Goal: Register for event/course

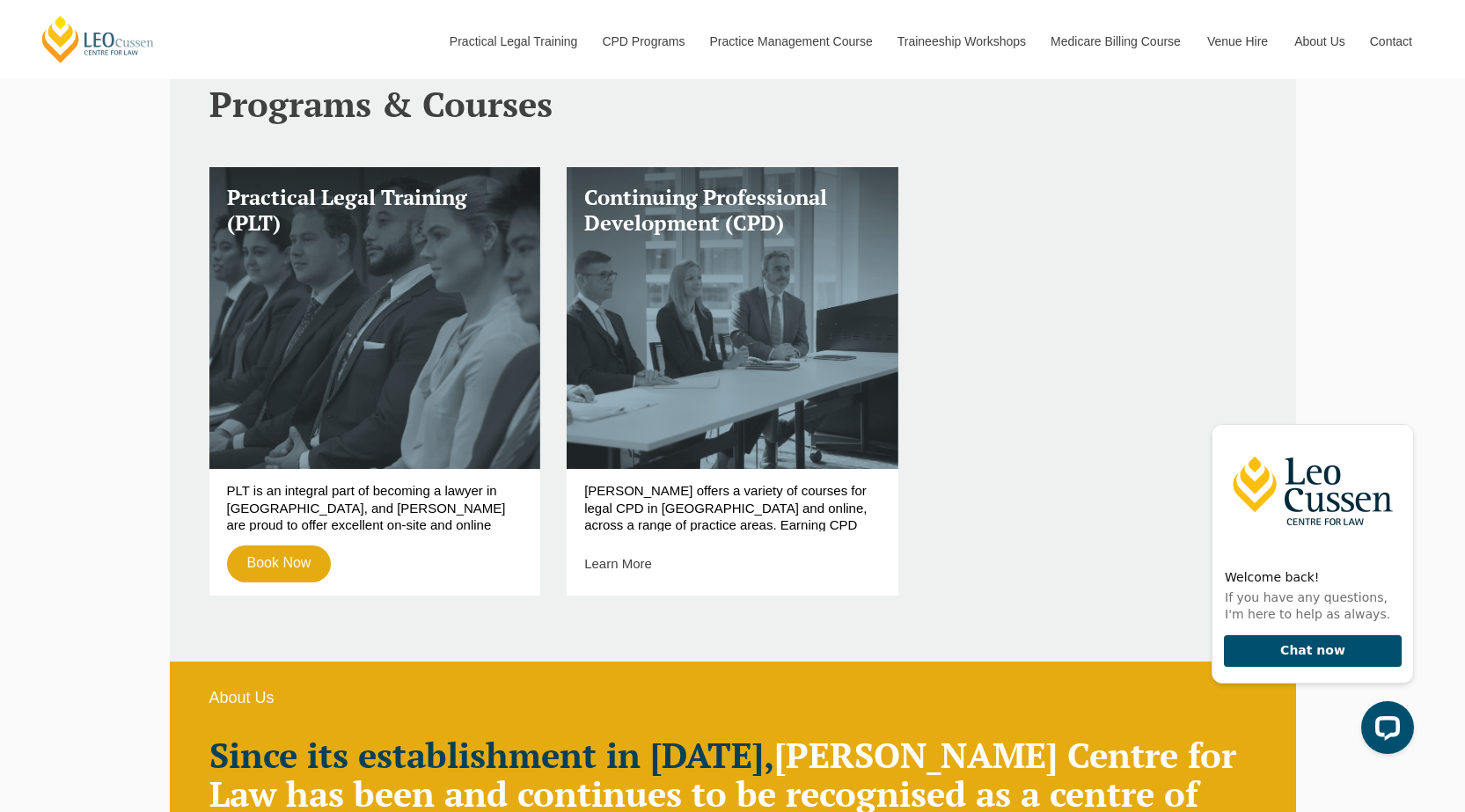
scroll to position [704, 0]
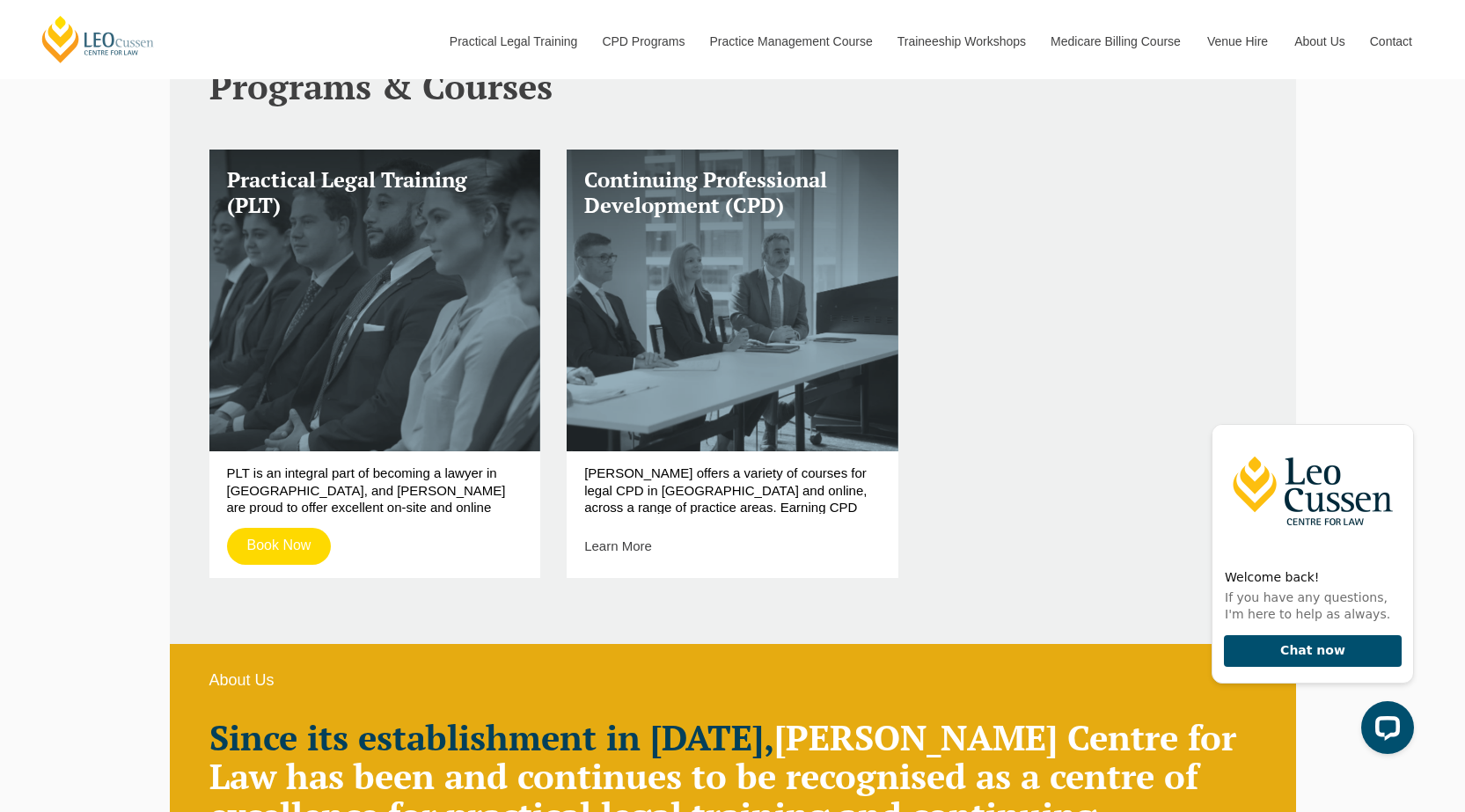
click at [298, 542] on link "Book Now" at bounding box center [279, 546] width 104 height 37
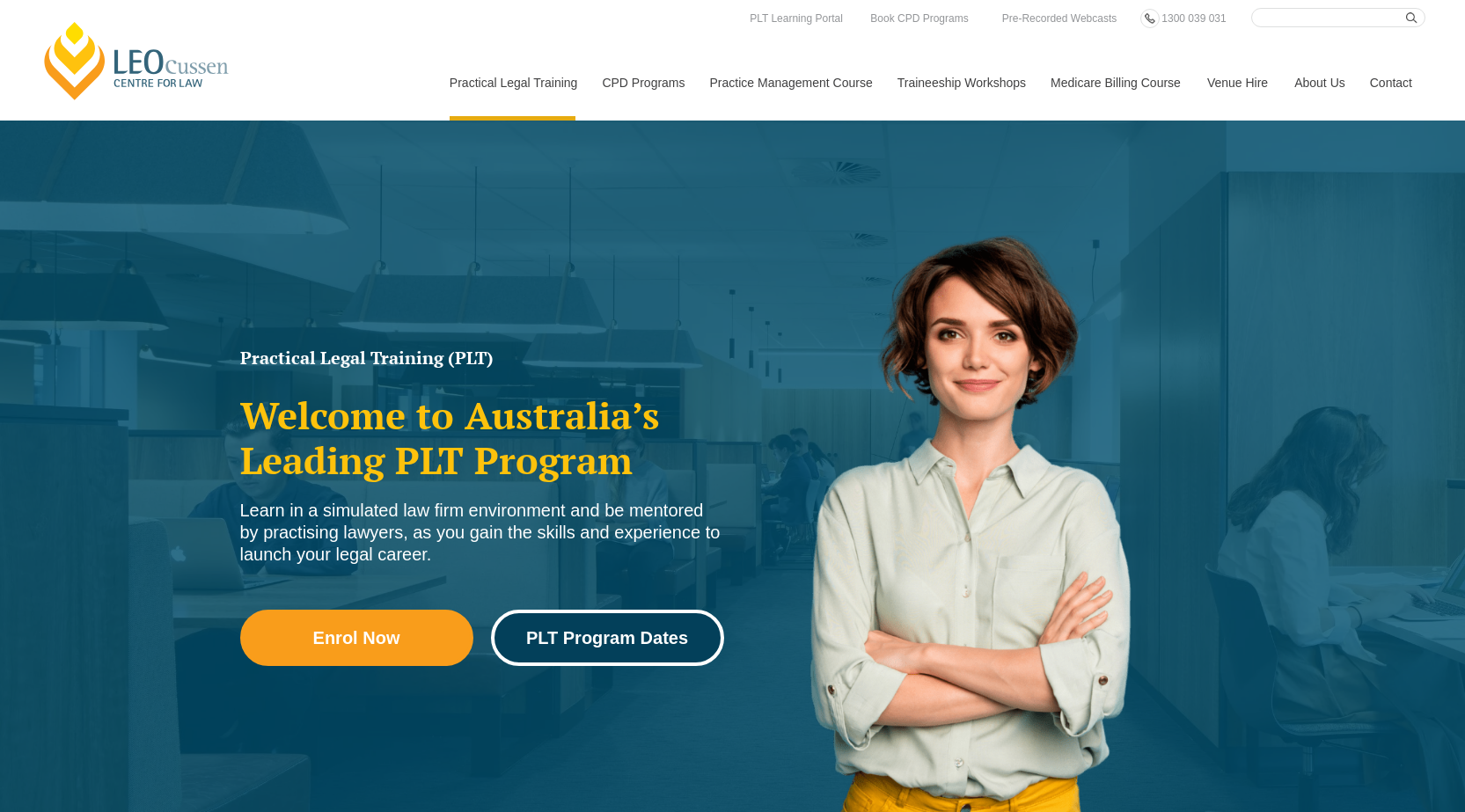
click at [612, 630] on span "PLT Program Dates" at bounding box center [607, 638] width 162 height 18
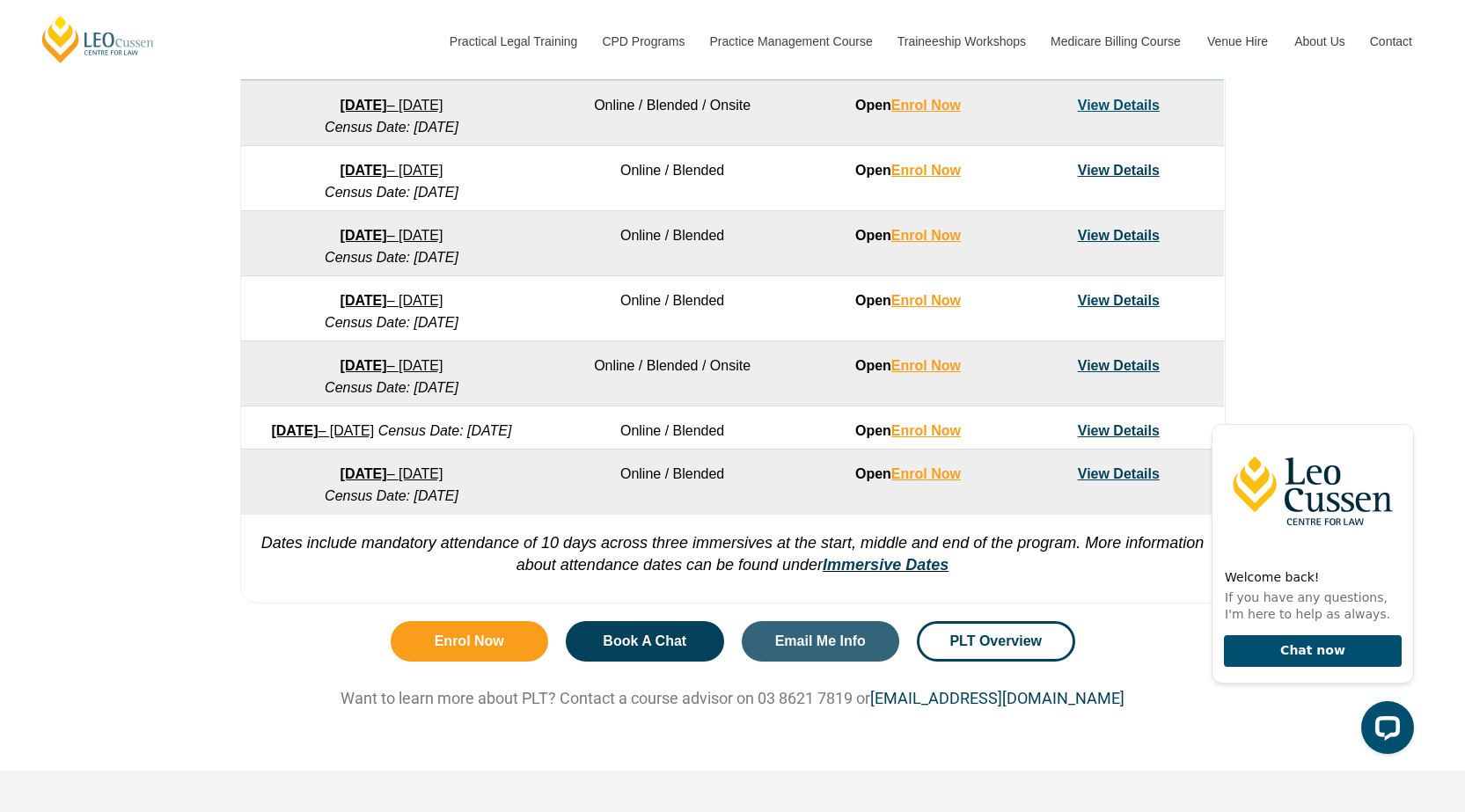
scroll to position [968, 0]
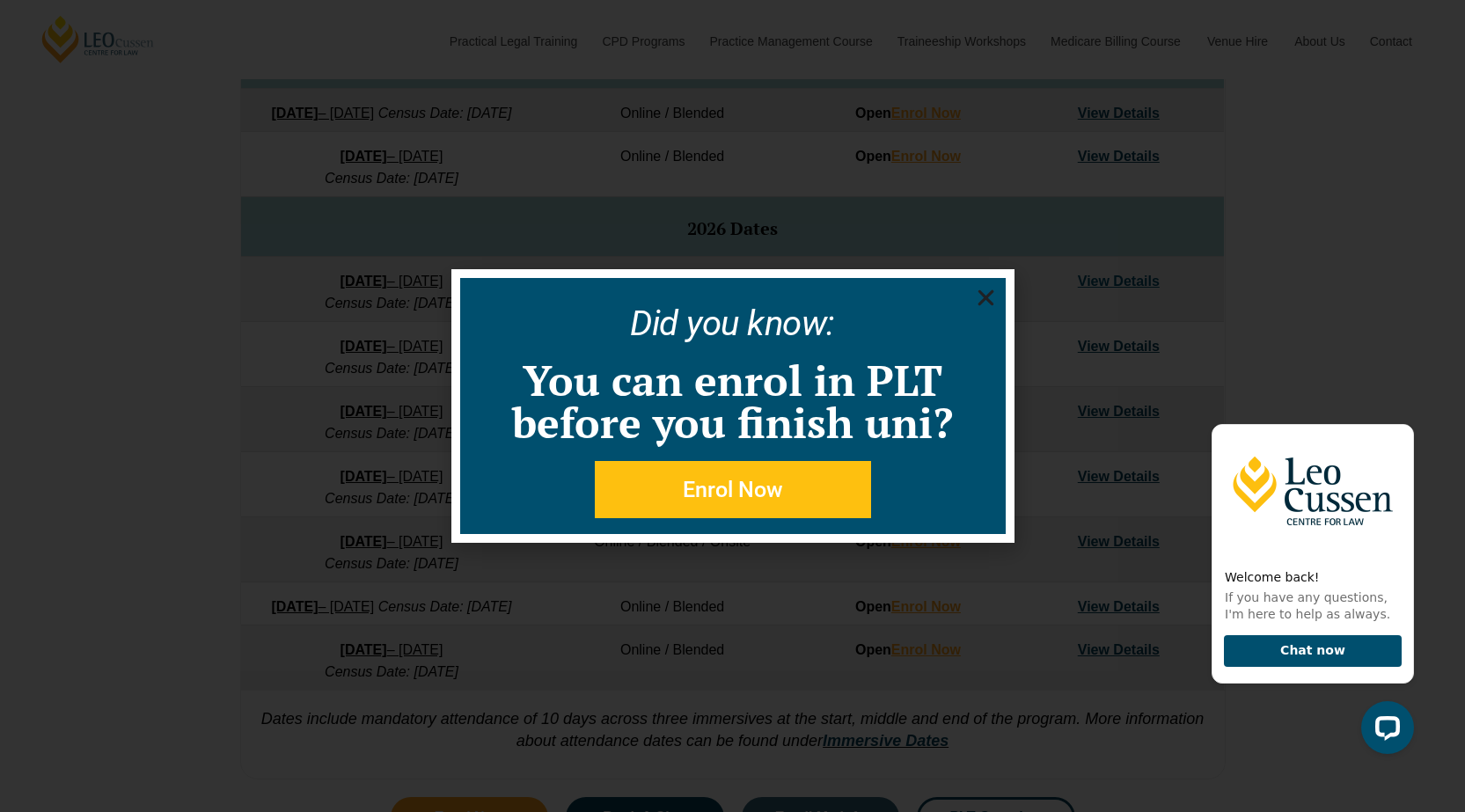
click at [983, 295] on use "Close" at bounding box center [986, 299] width 16 height 16
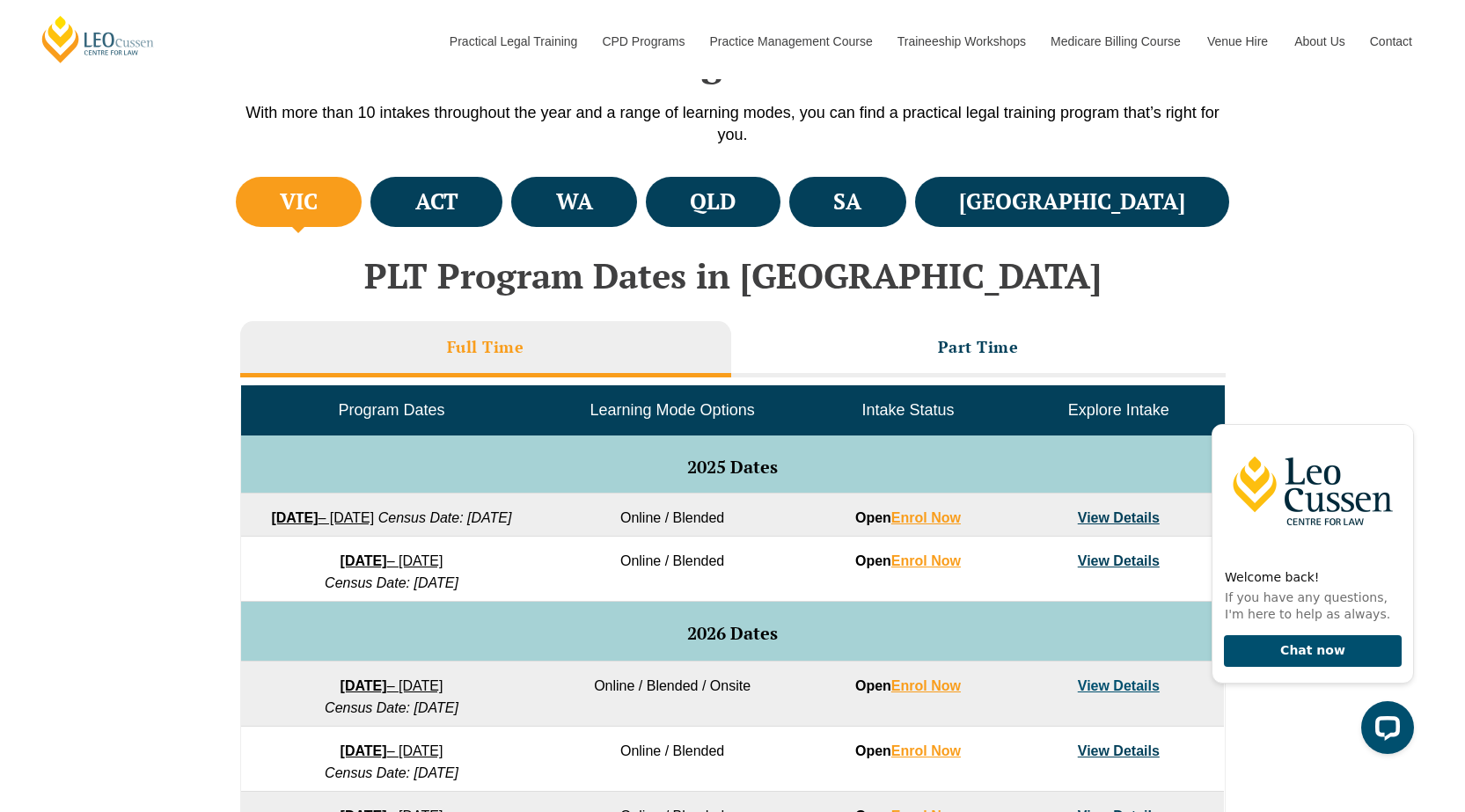
scroll to position [528, 0]
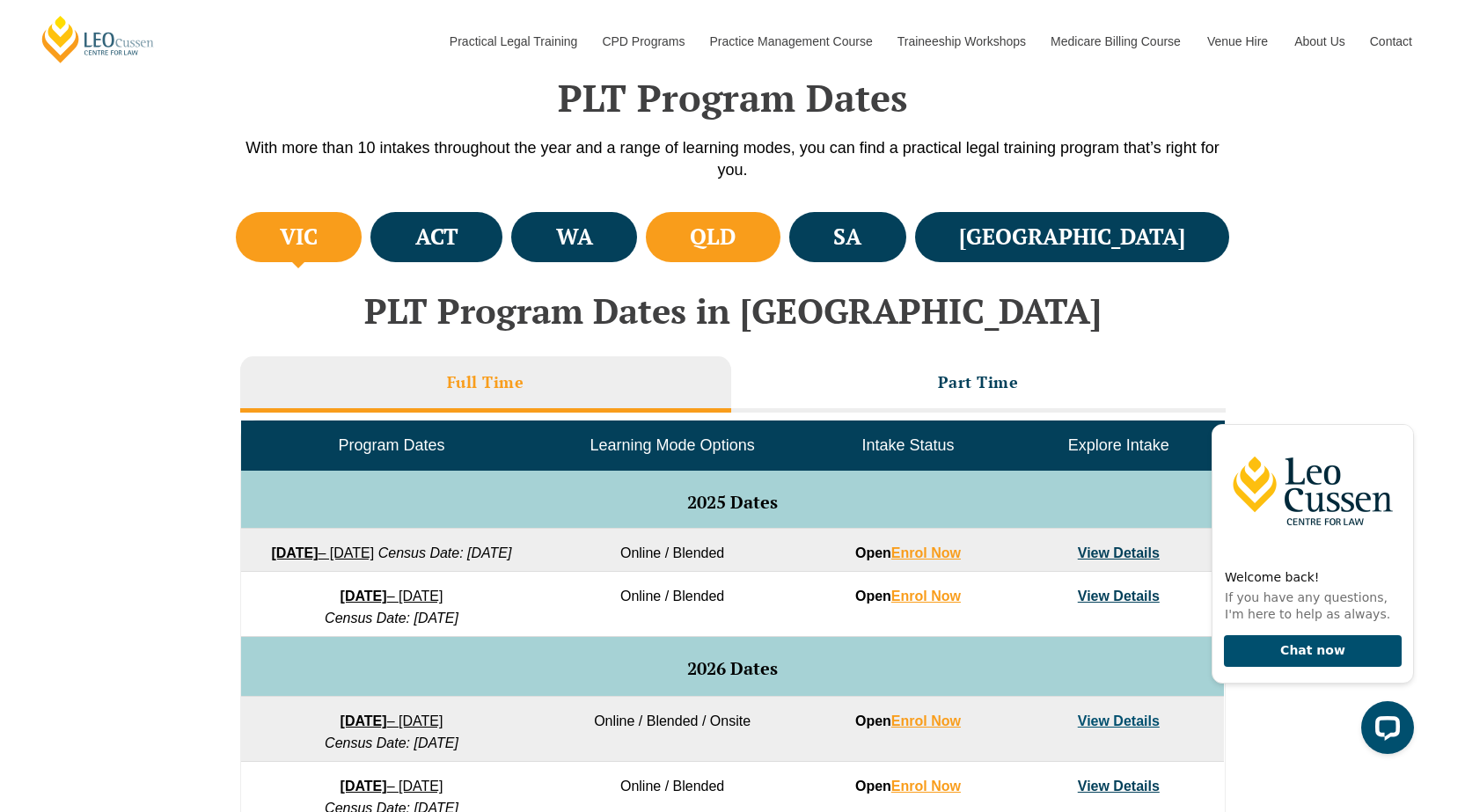
click at [736, 236] on h4 "QLD" at bounding box center [712, 237] width 46 height 29
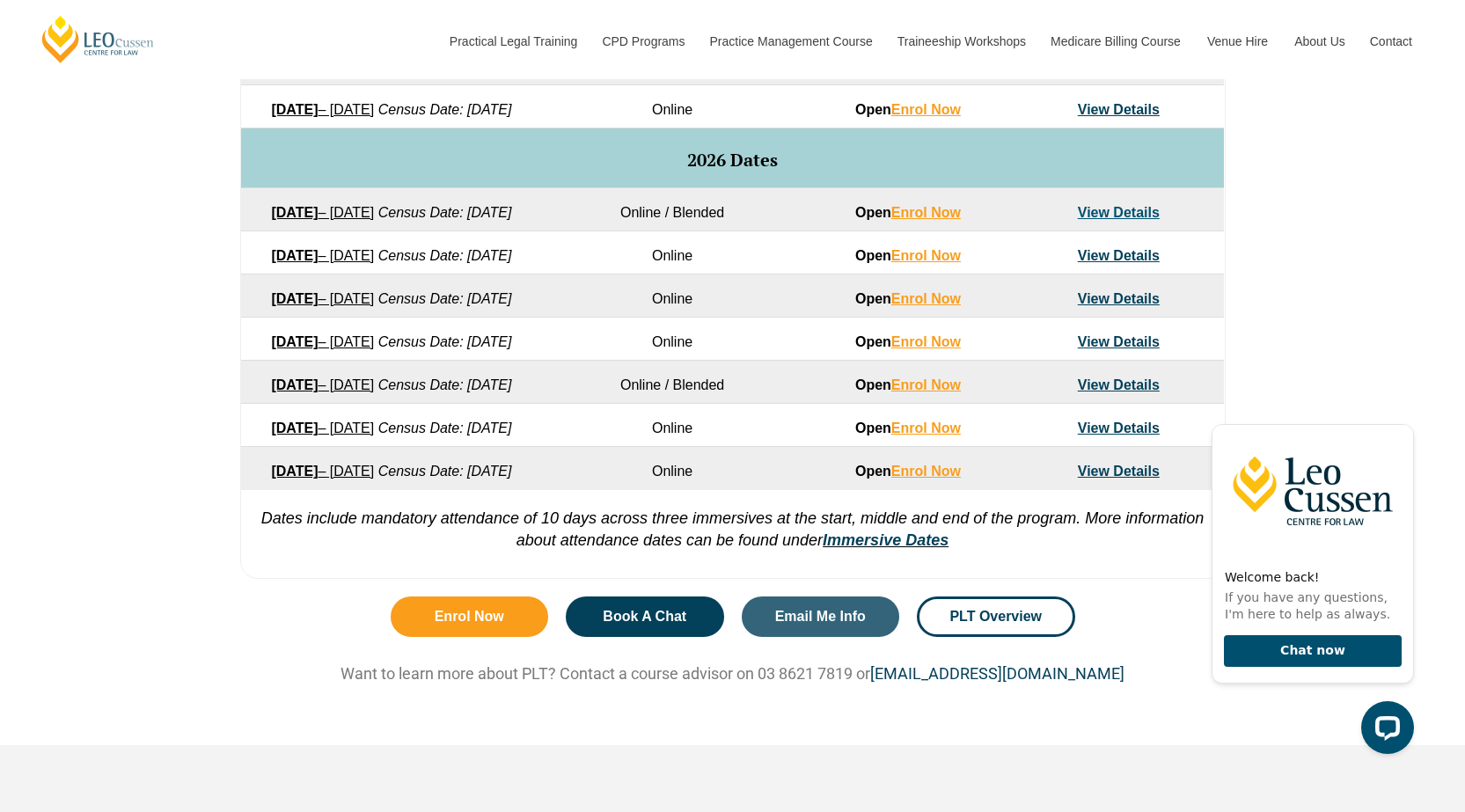
scroll to position [1056, 0]
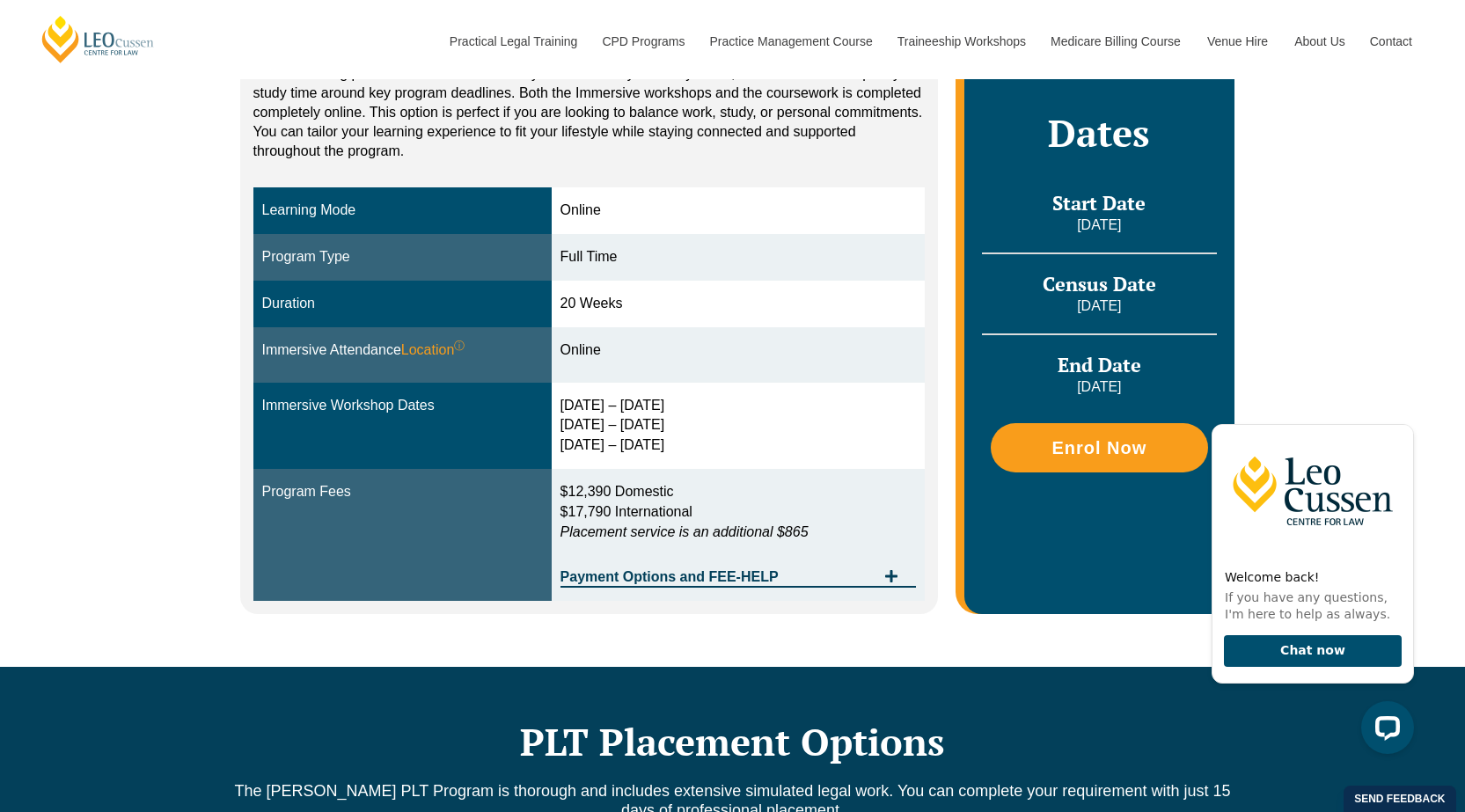
scroll to position [440, 0]
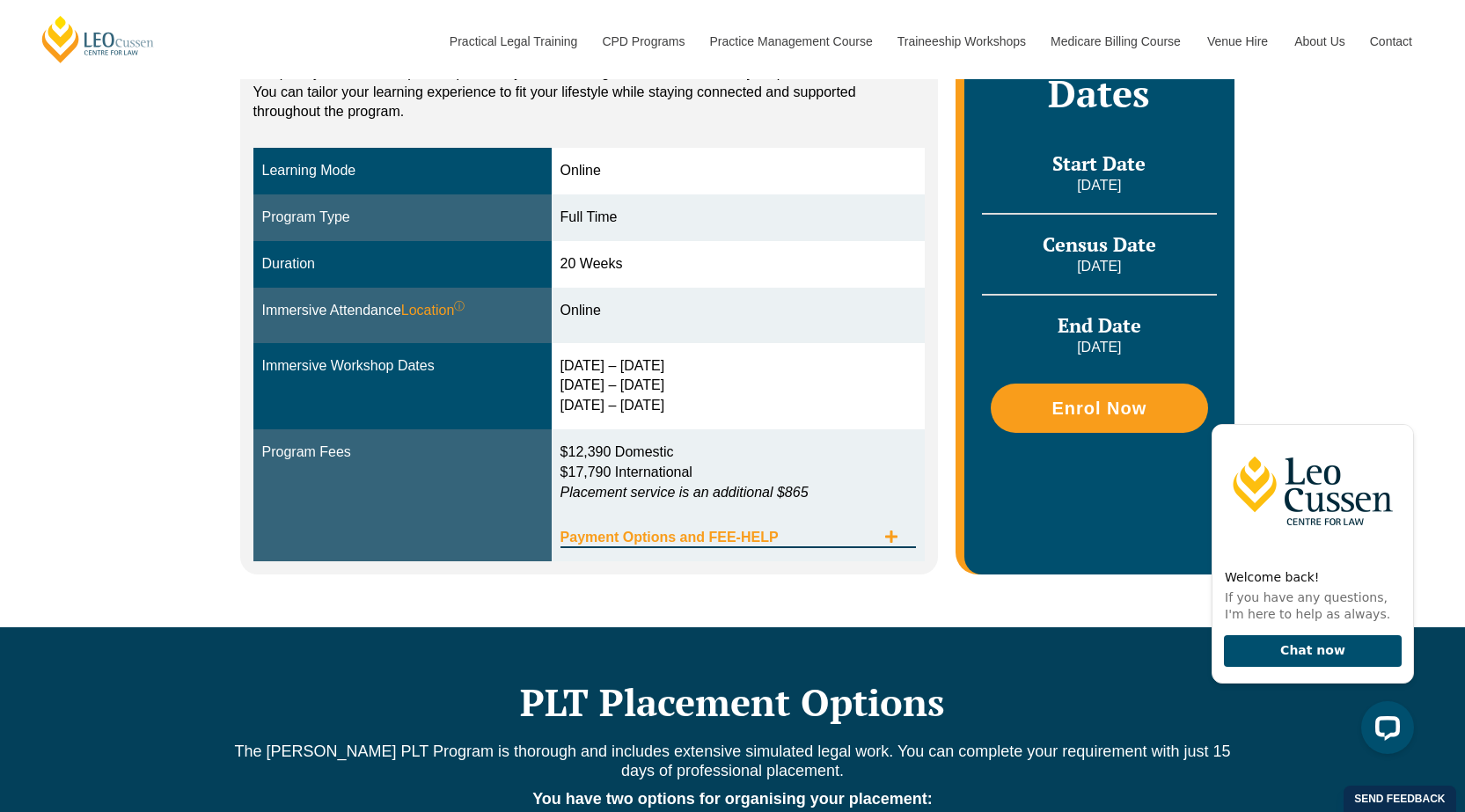
click at [888, 539] on icon "Tabs. Open items with Enter or Space, close with Escape and navigate using the …" at bounding box center [891, 537] width 14 height 14
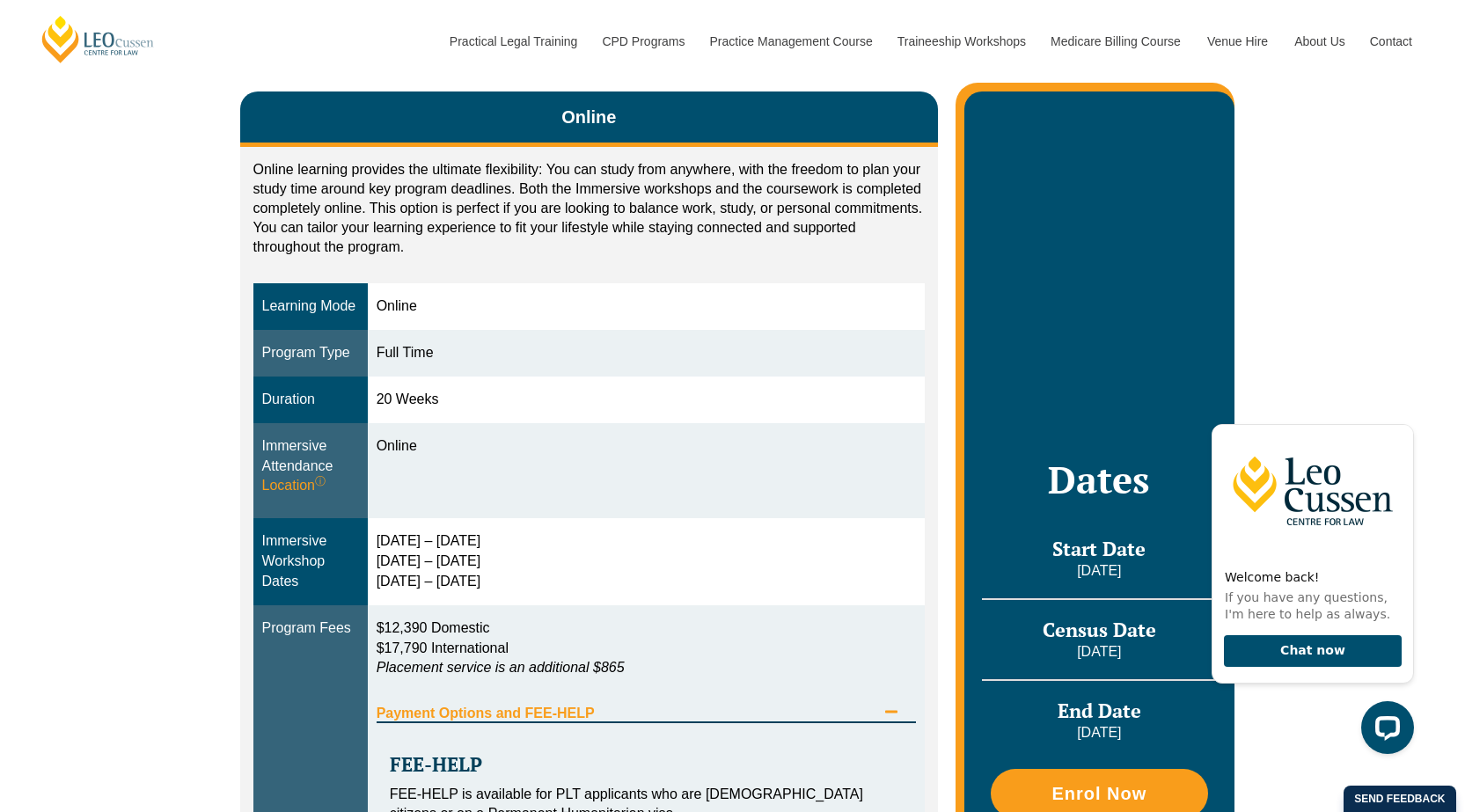
scroll to position [352, 0]
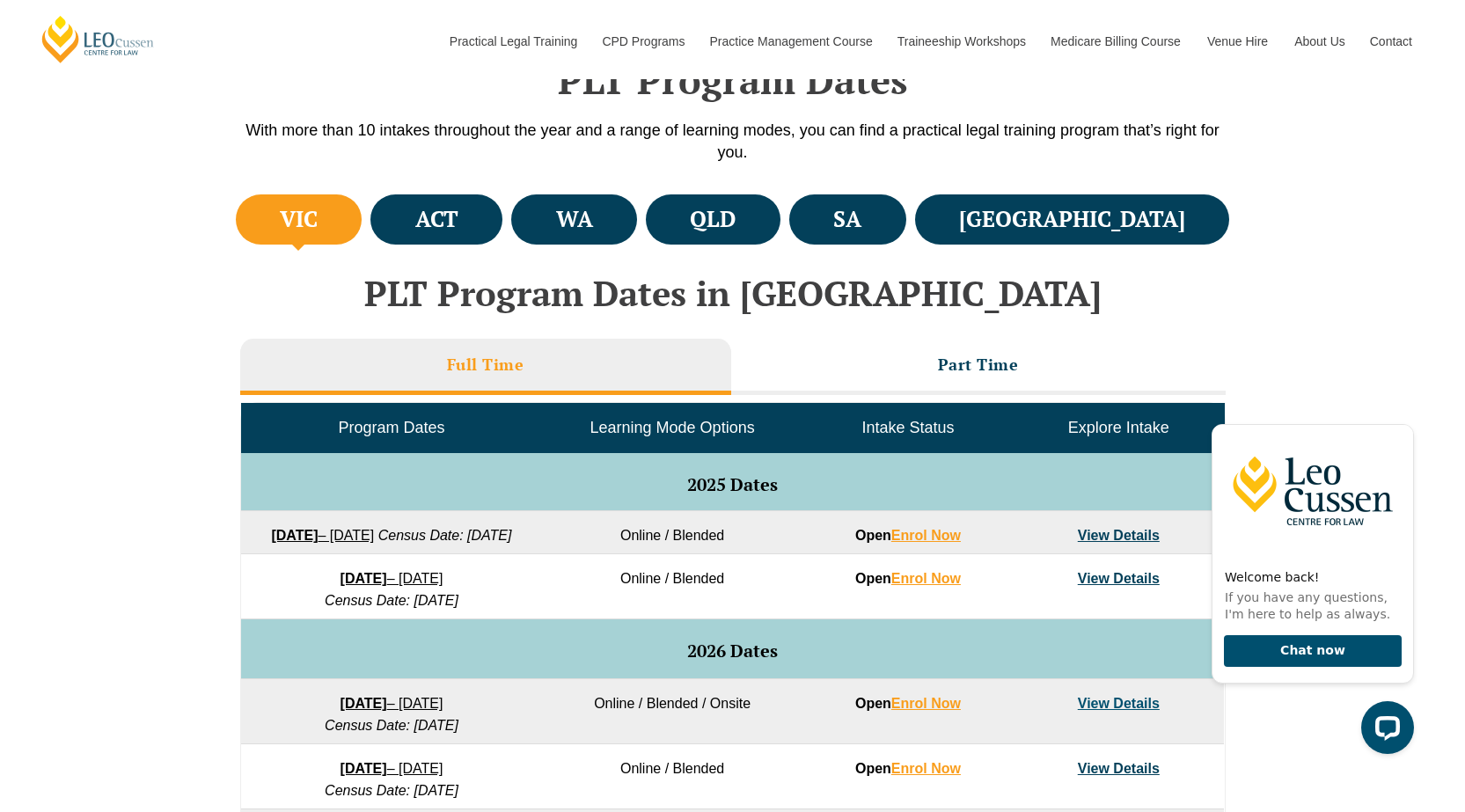
scroll to position [477, 0]
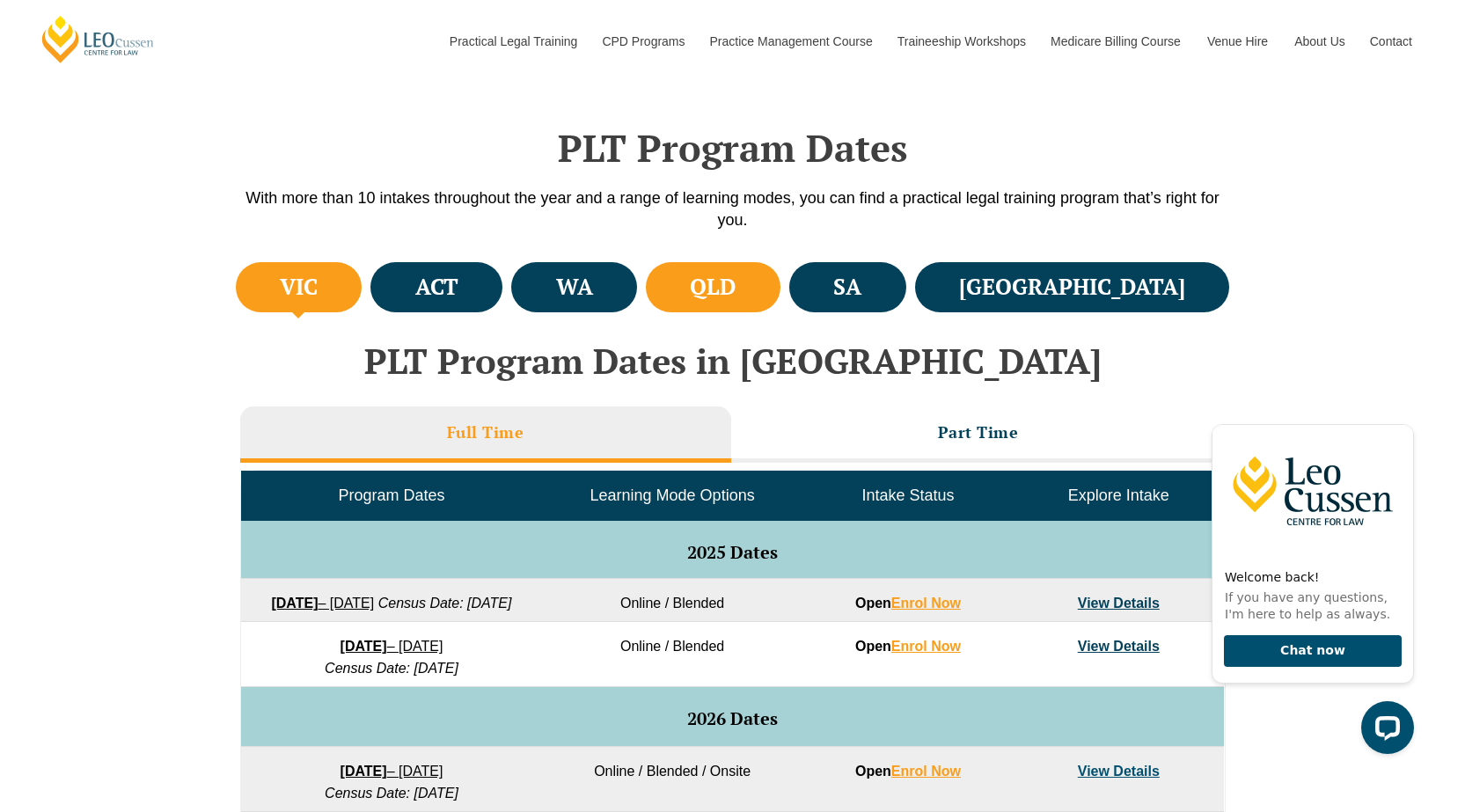
click at [736, 289] on h4 "QLD" at bounding box center [712, 287] width 46 height 29
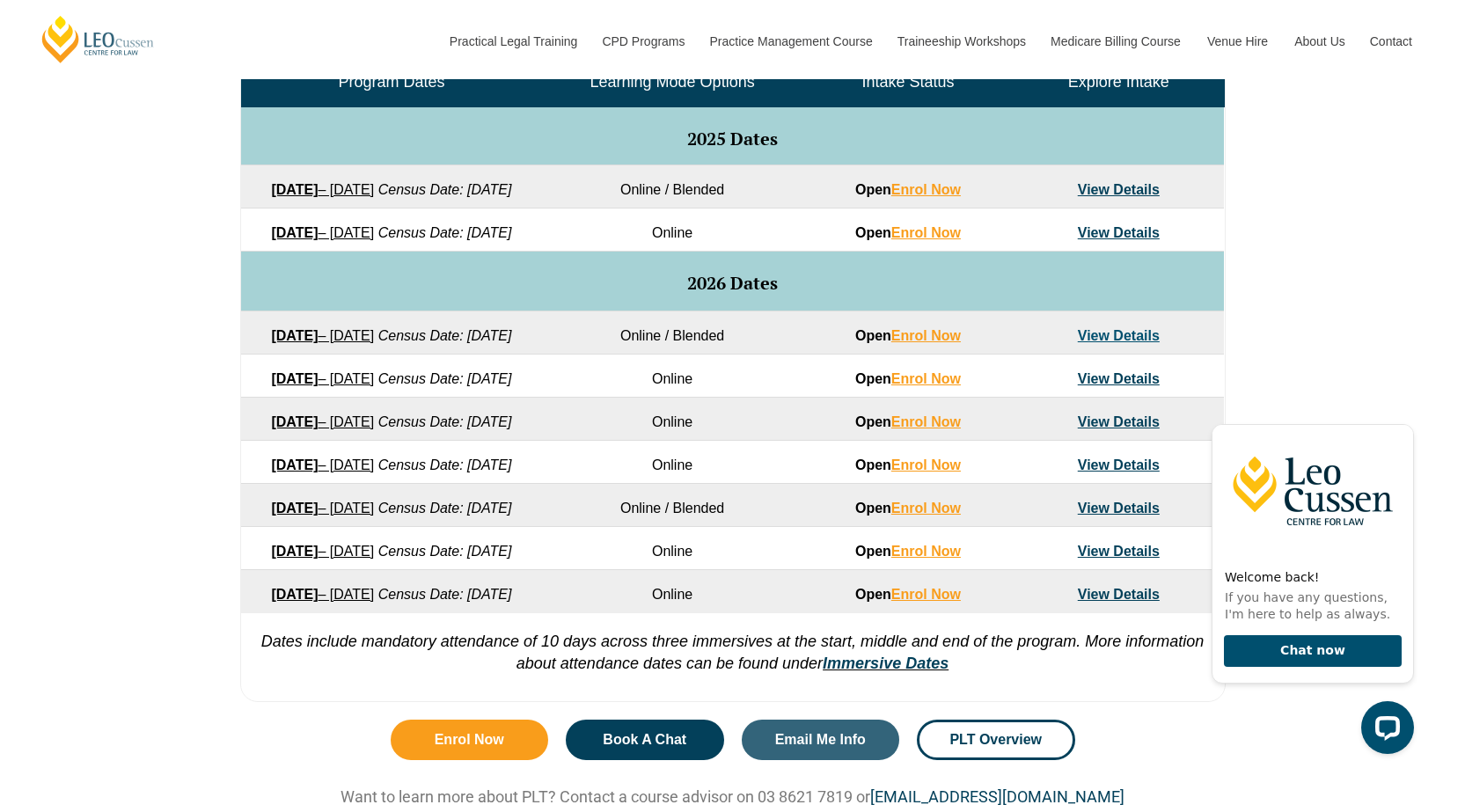
scroll to position [918, 0]
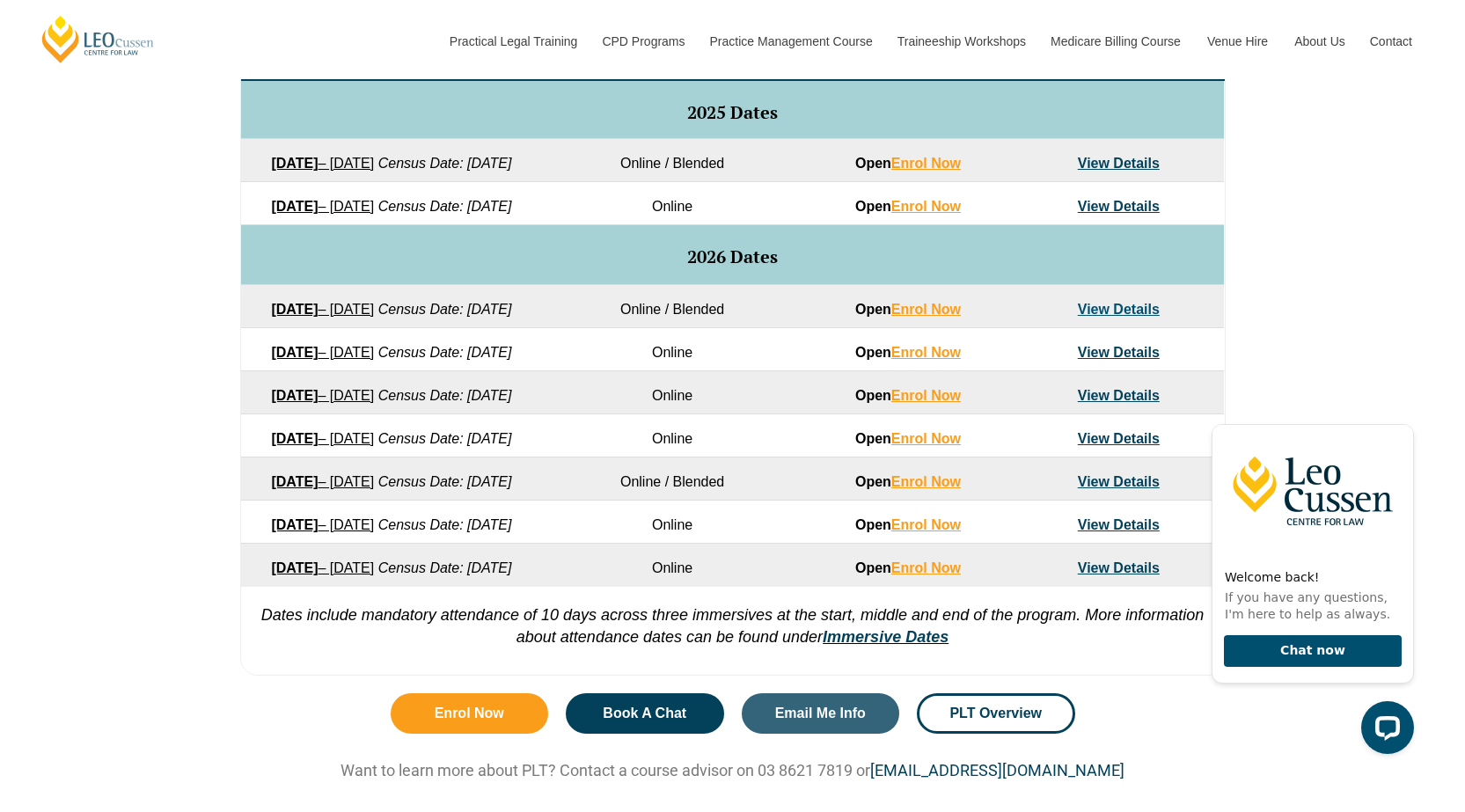
click at [1120, 360] on link "View Details" at bounding box center [1119, 352] width 82 height 15
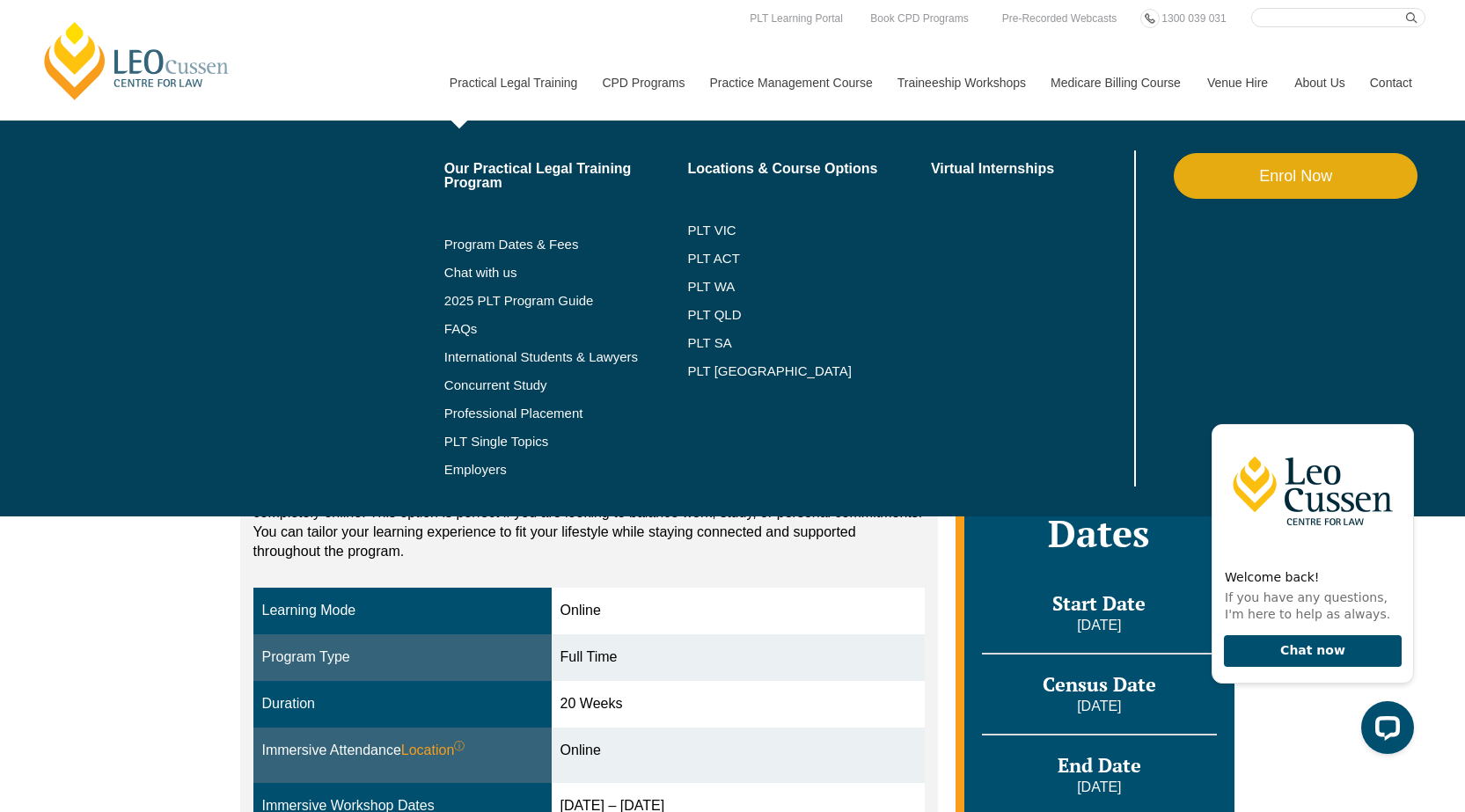
click at [518, 79] on link "Practical Legal Training" at bounding box center [513, 83] width 153 height 76
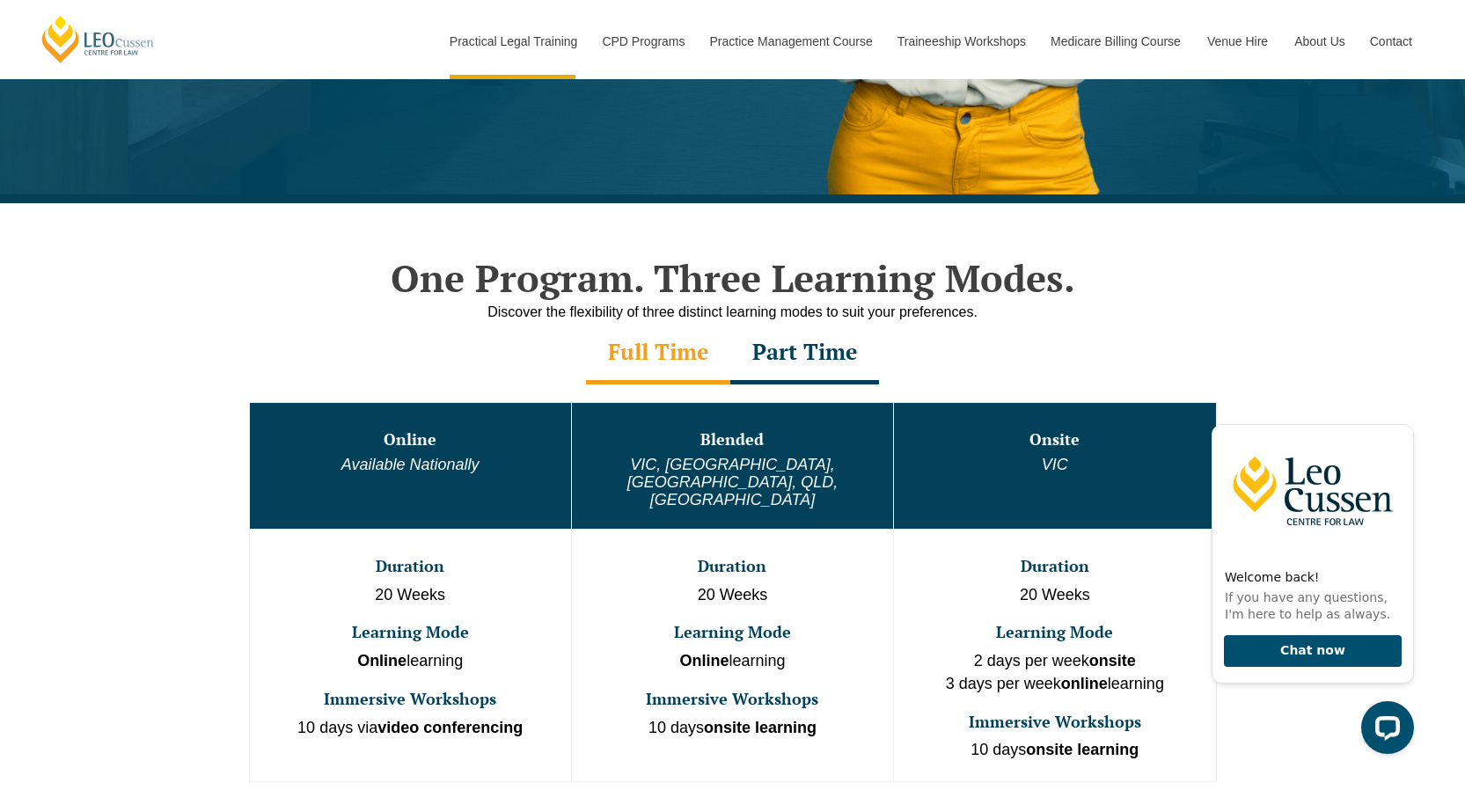
scroll to position [704, 0]
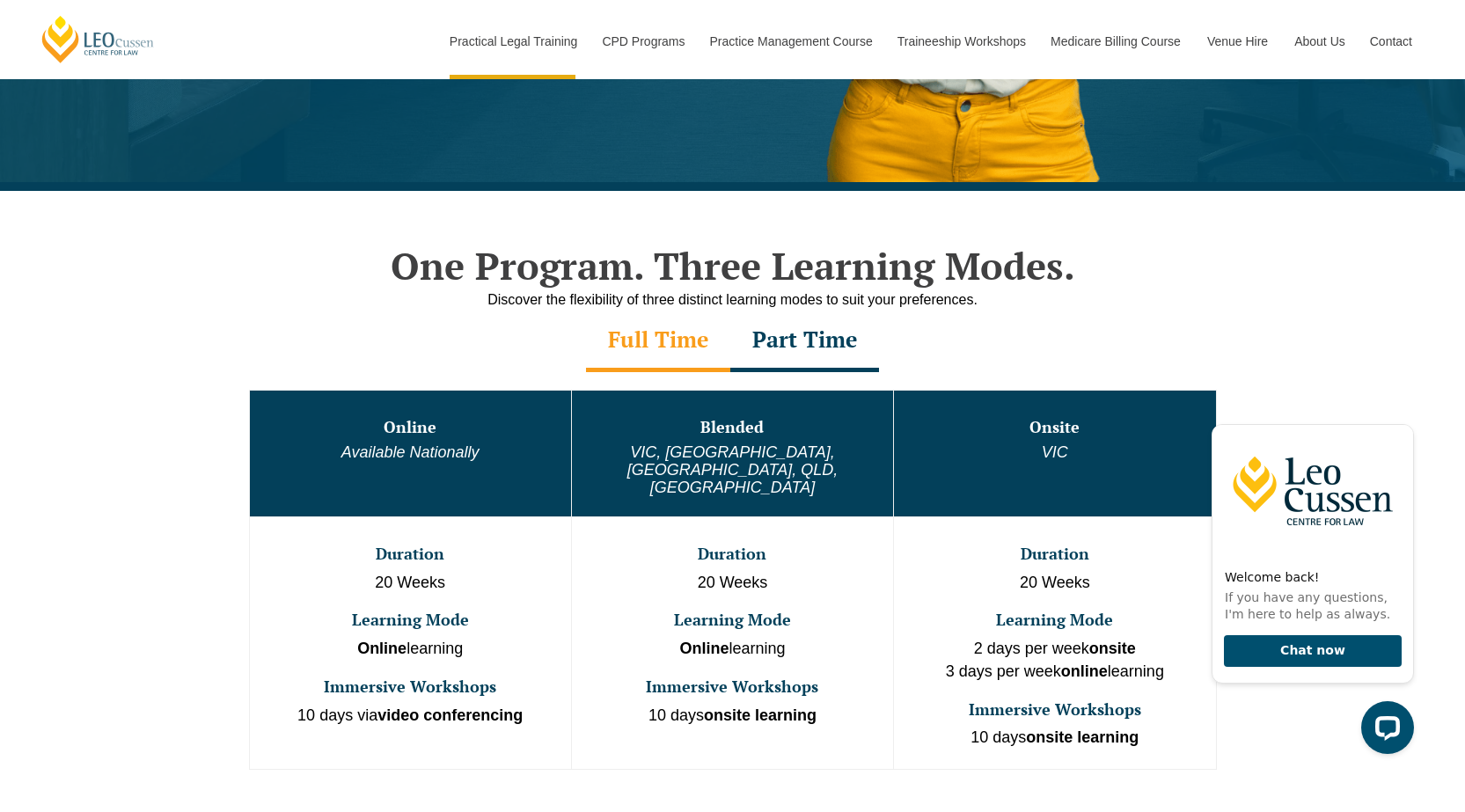
click at [672, 337] on div "Full Time" at bounding box center [658, 341] width 144 height 61
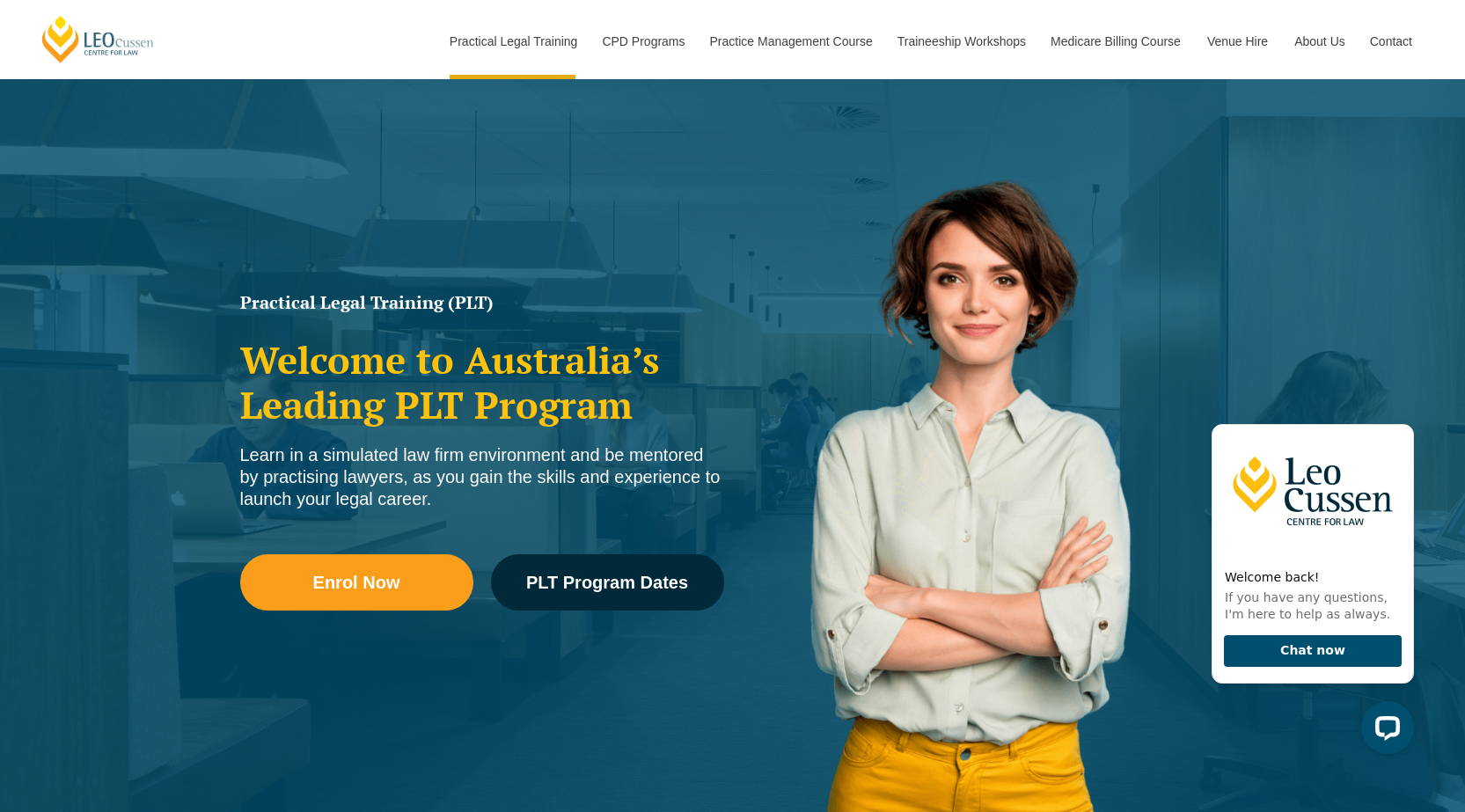
scroll to position [0, 0]
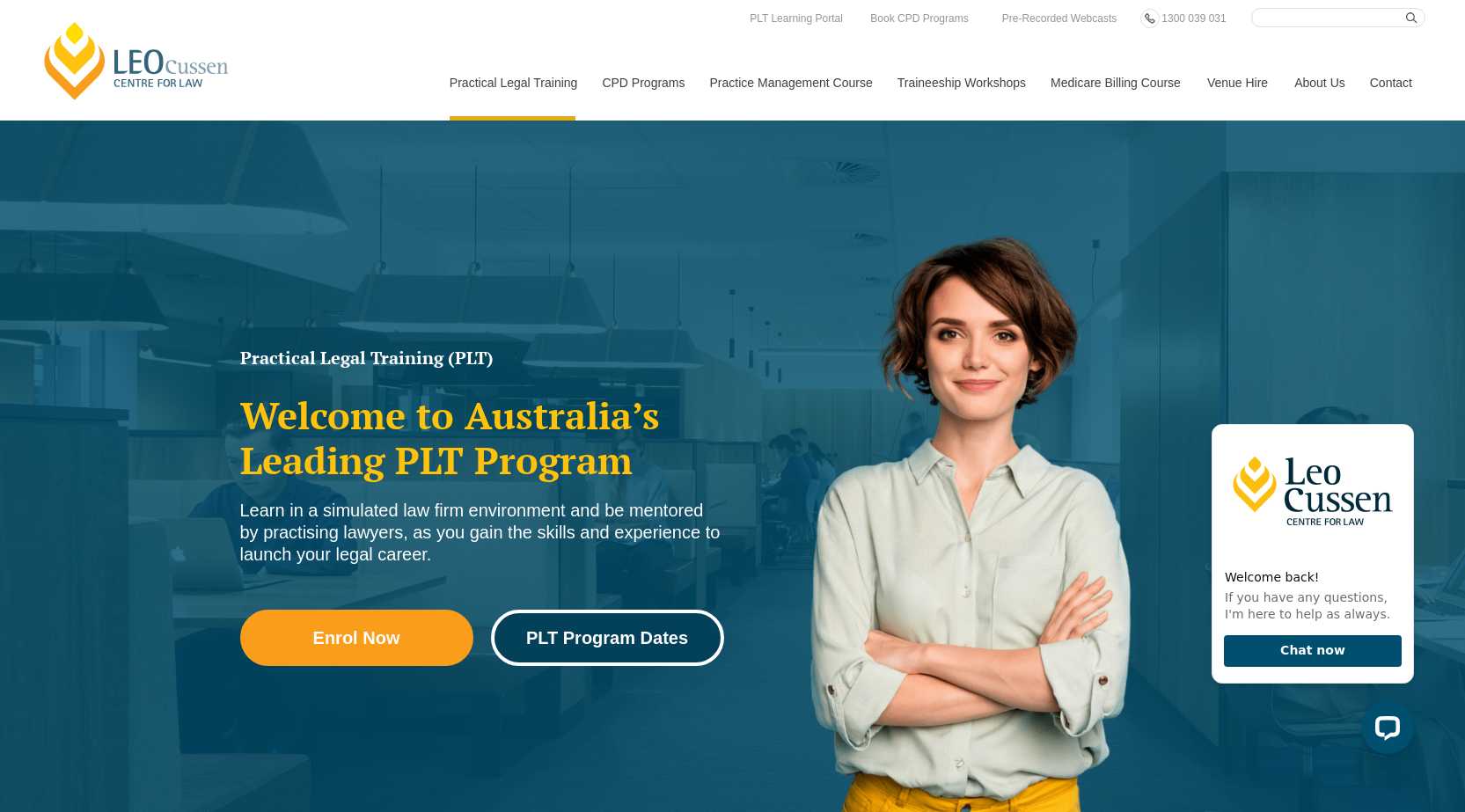
click at [581, 639] on span "PLT Program Dates" at bounding box center [607, 638] width 162 height 18
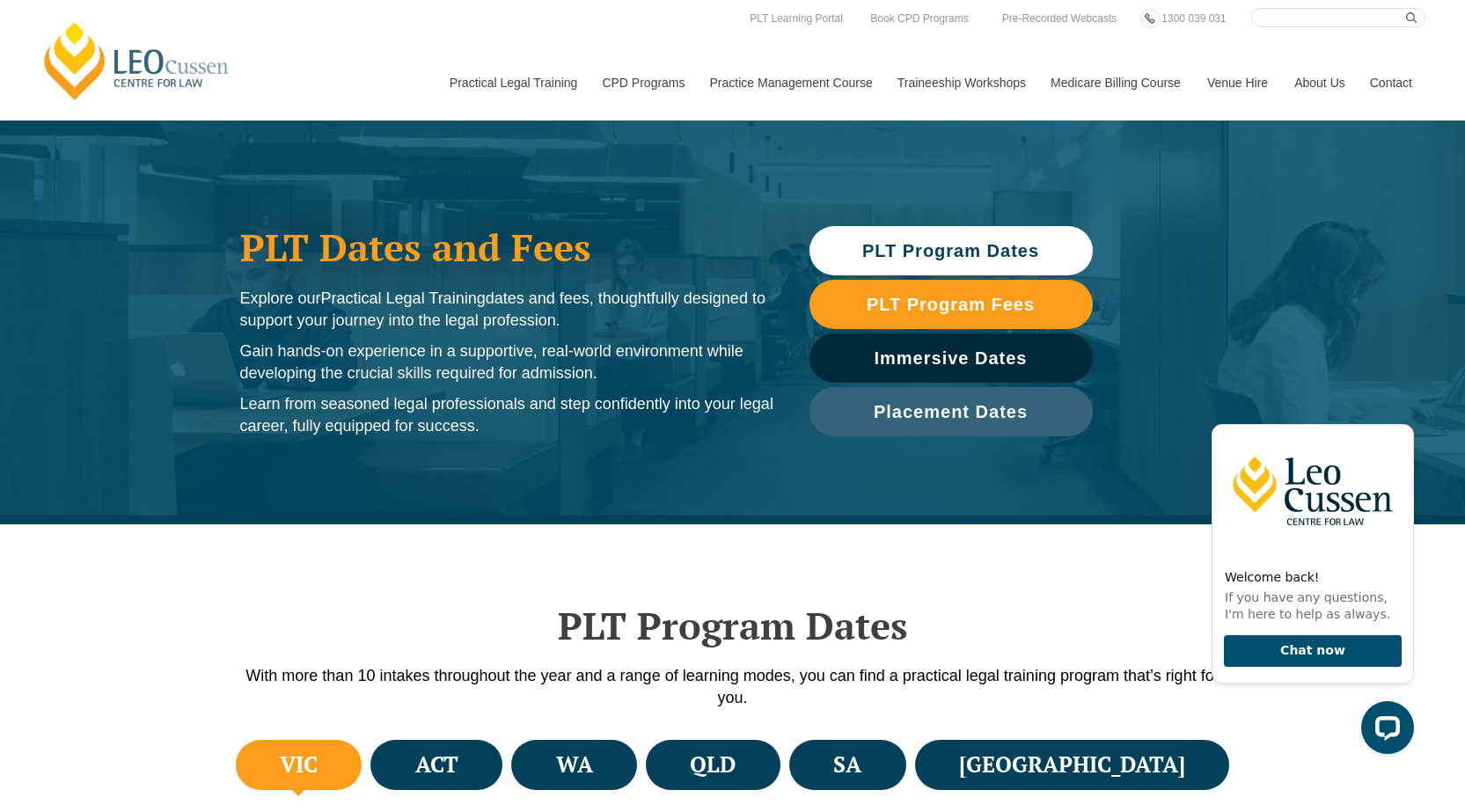
click at [920, 255] on span "PLT Program Dates" at bounding box center [951, 251] width 177 height 18
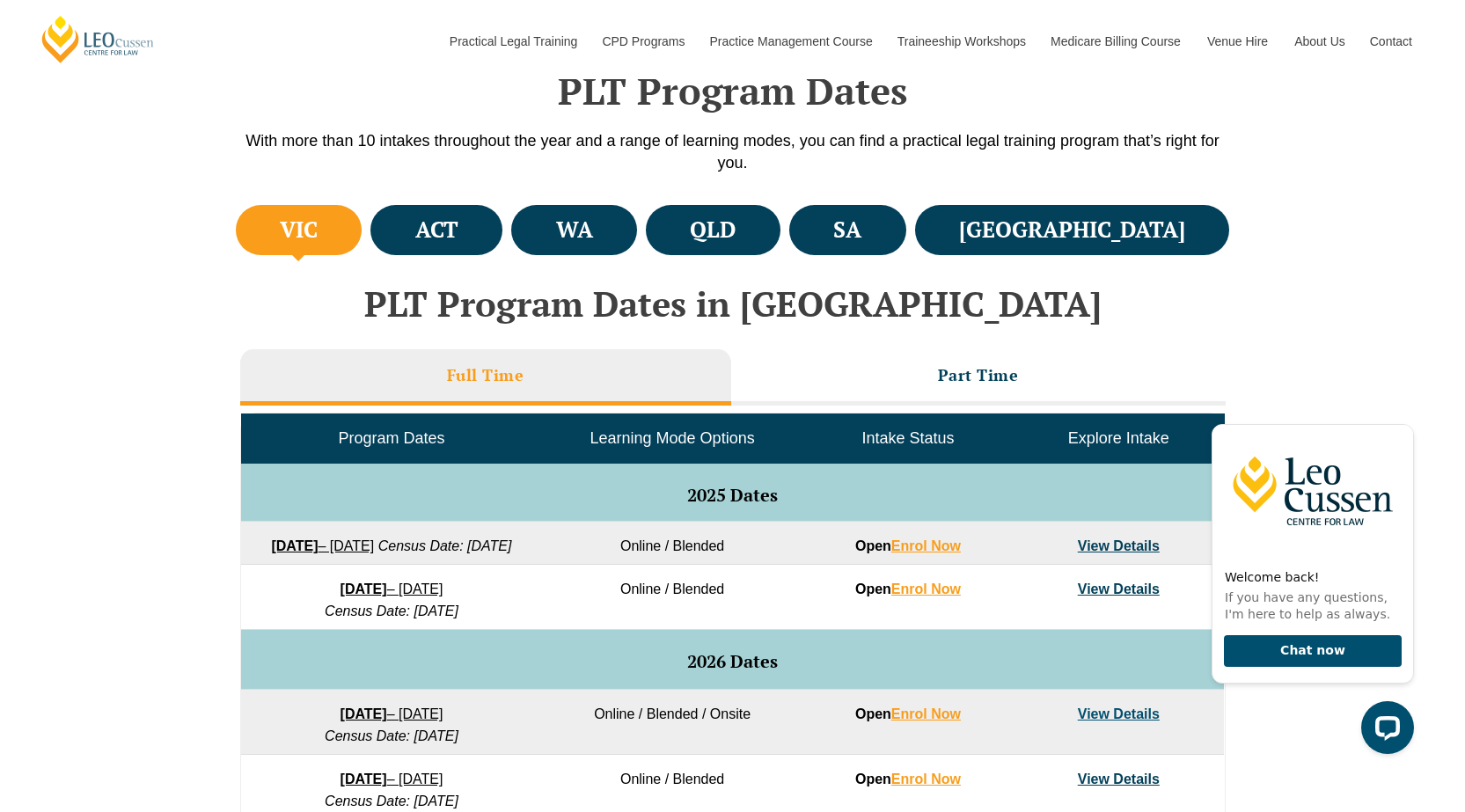
scroll to position [524, 0]
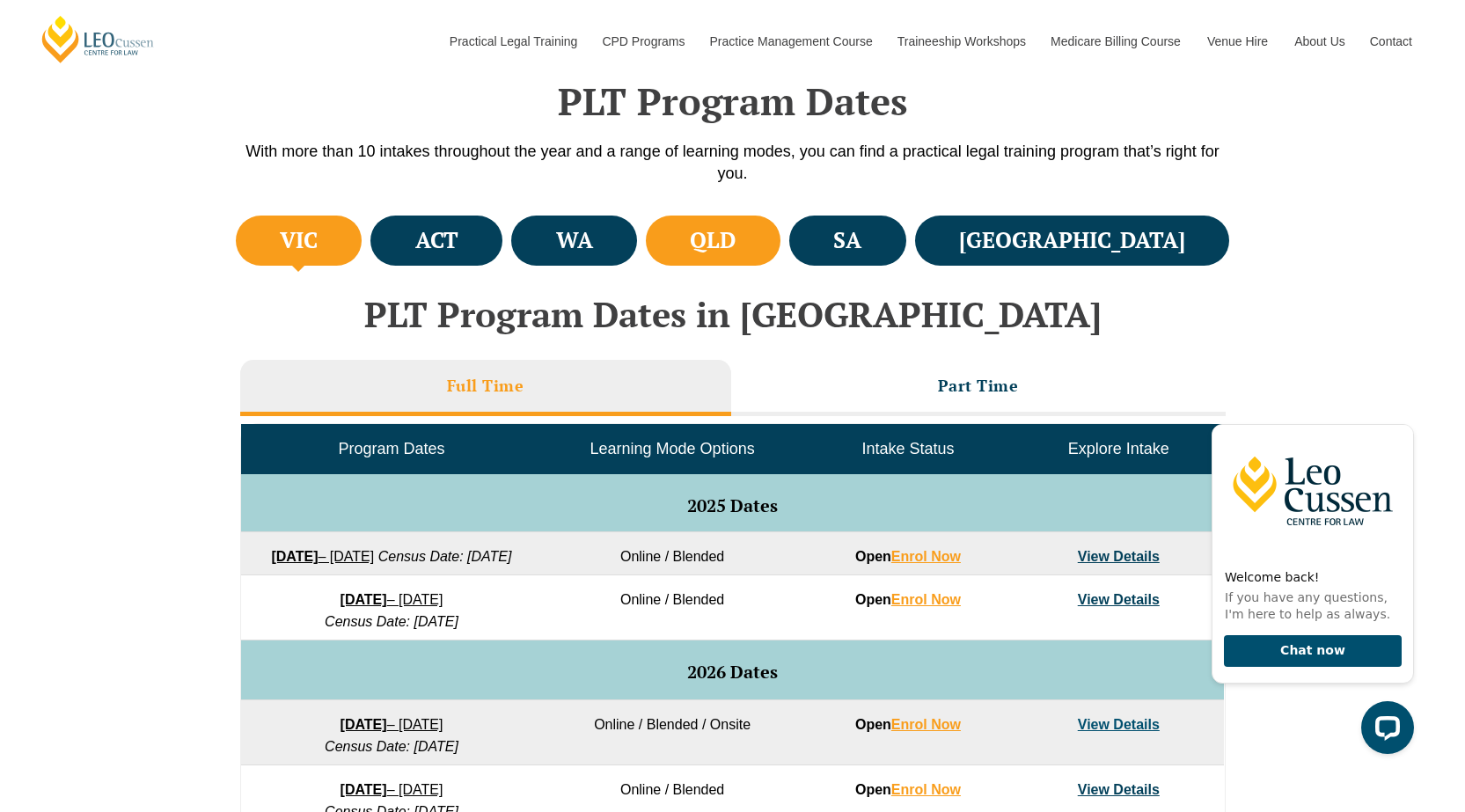
click at [781, 229] on li "QLD" at bounding box center [713, 241] width 135 height 50
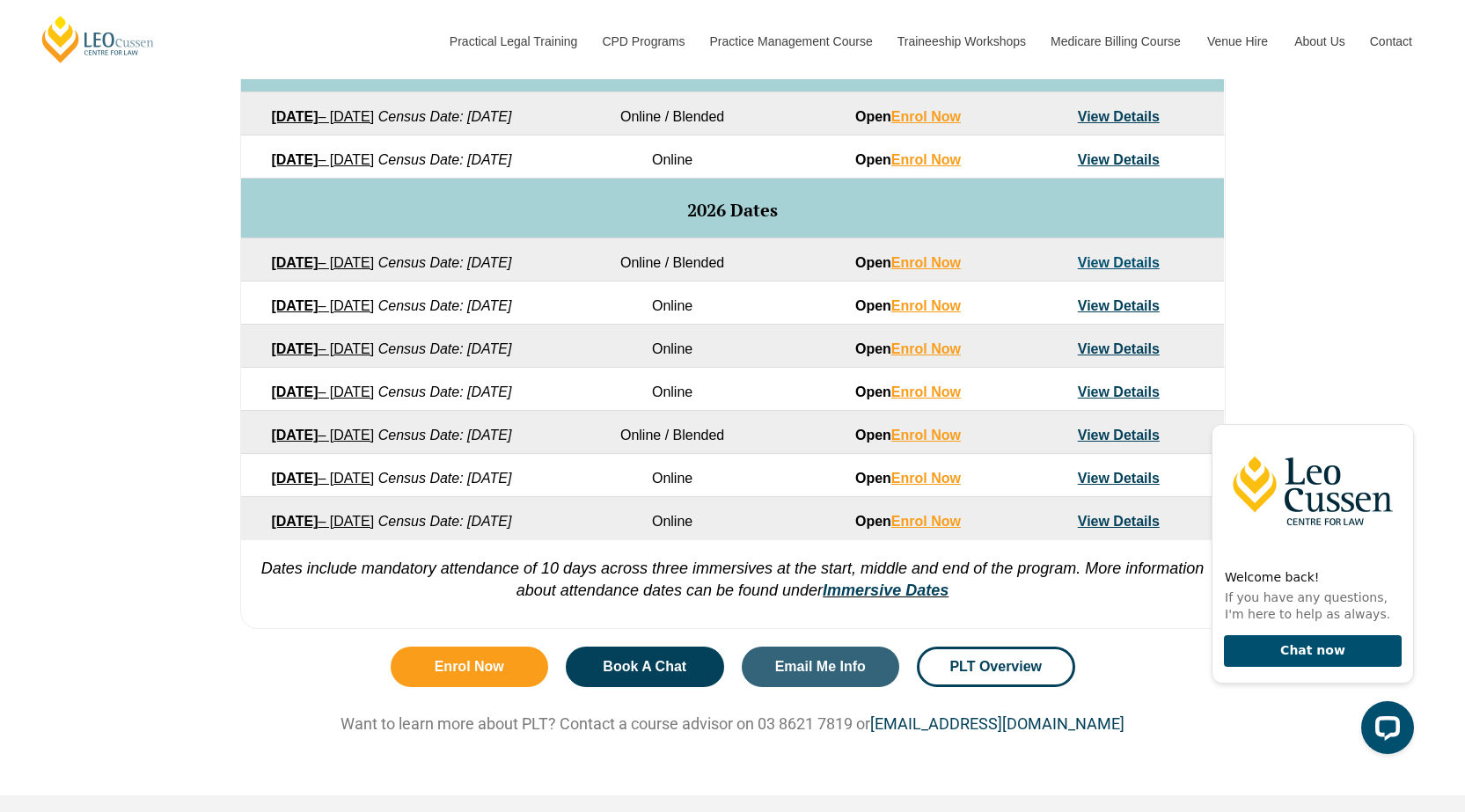
scroll to position [1052, 0]
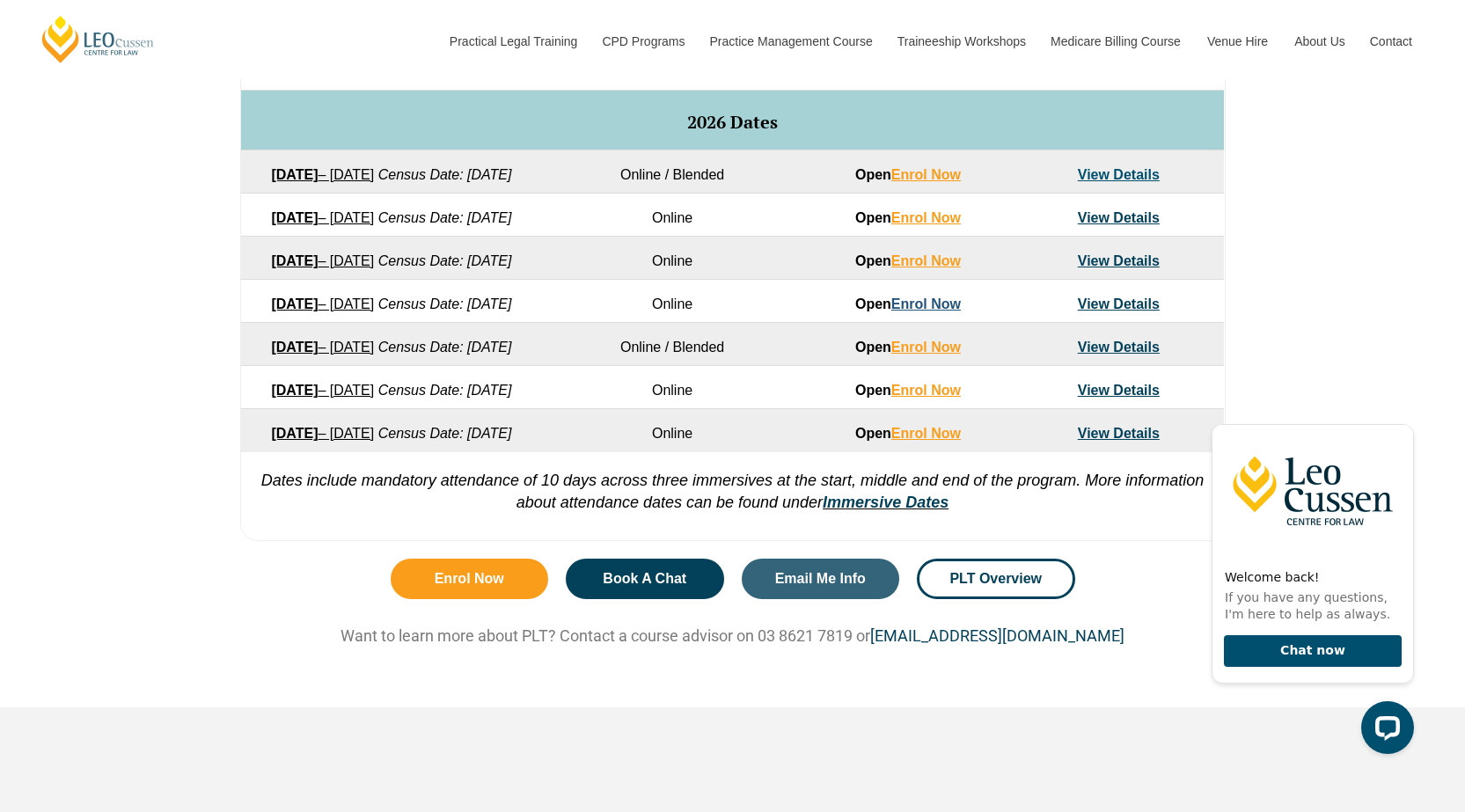
click at [922, 311] on link "Enrol Now" at bounding box center [925, 304] width 69 height 15
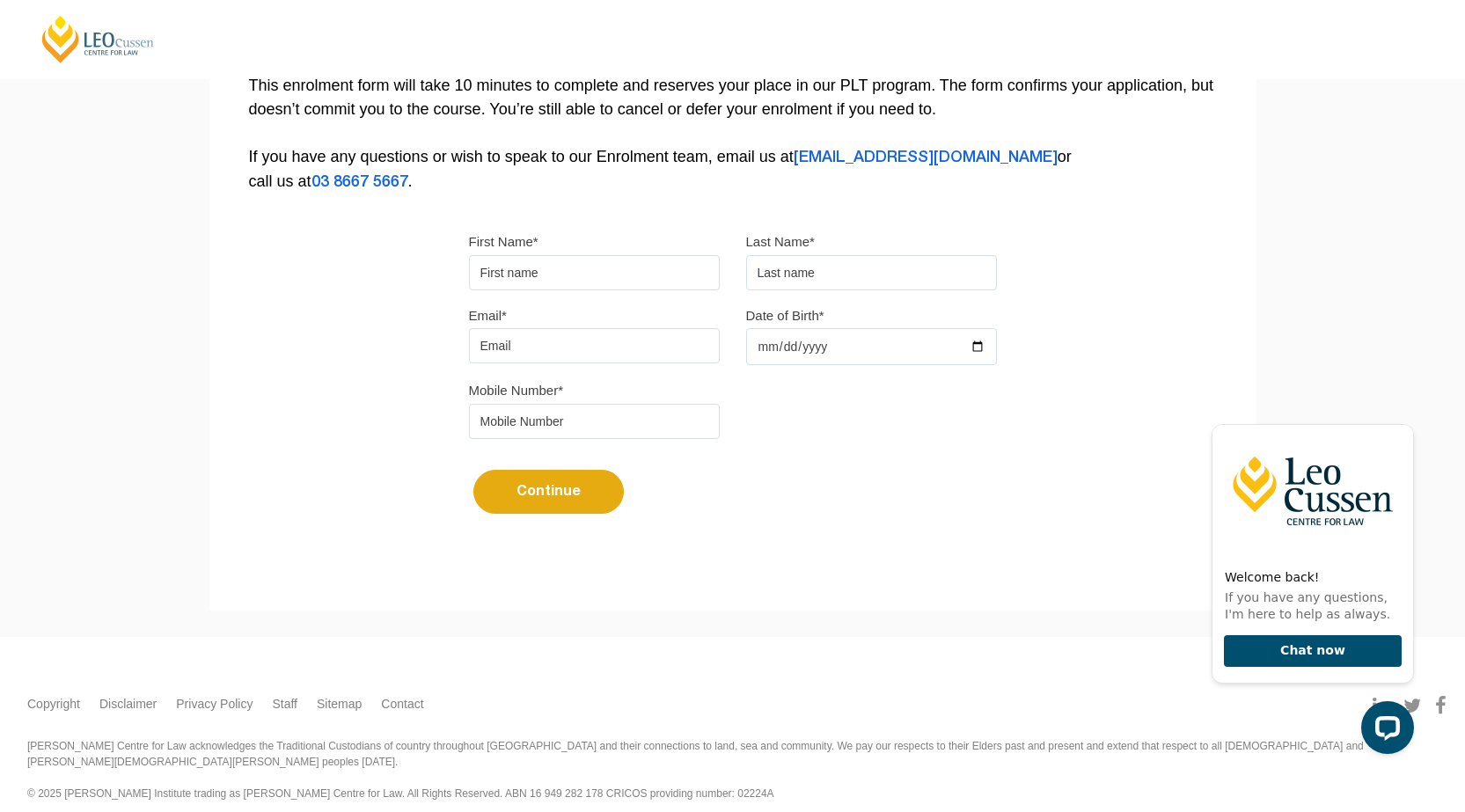
scroll to position [285, 0]
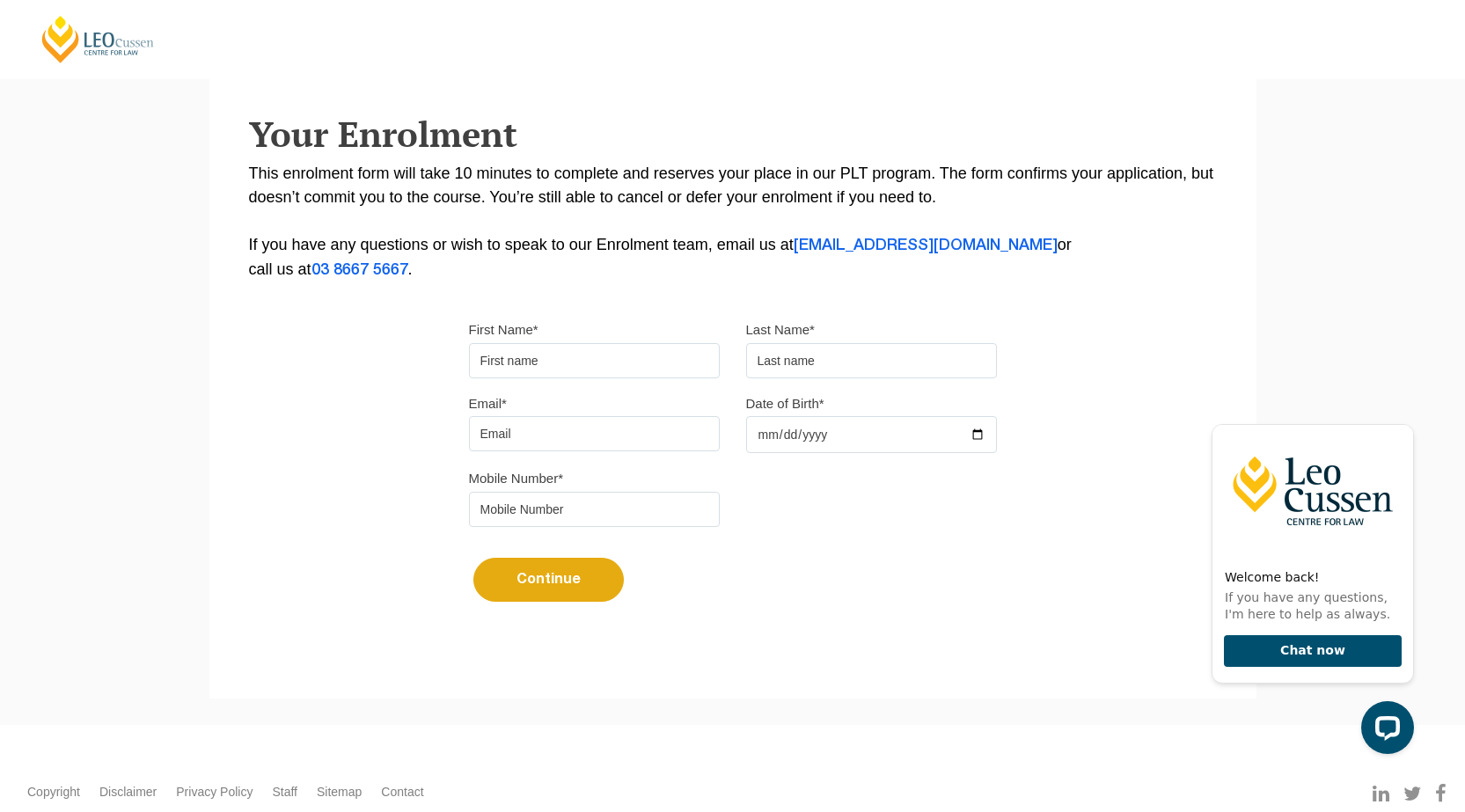
click at [573, 366] on input "First Name*" at bounding box center [594, 361] width 251 height 35
type input "Debra"
type input "Bryan"
type input "debra.bryan@bigpond.com"
type input "0418458637"
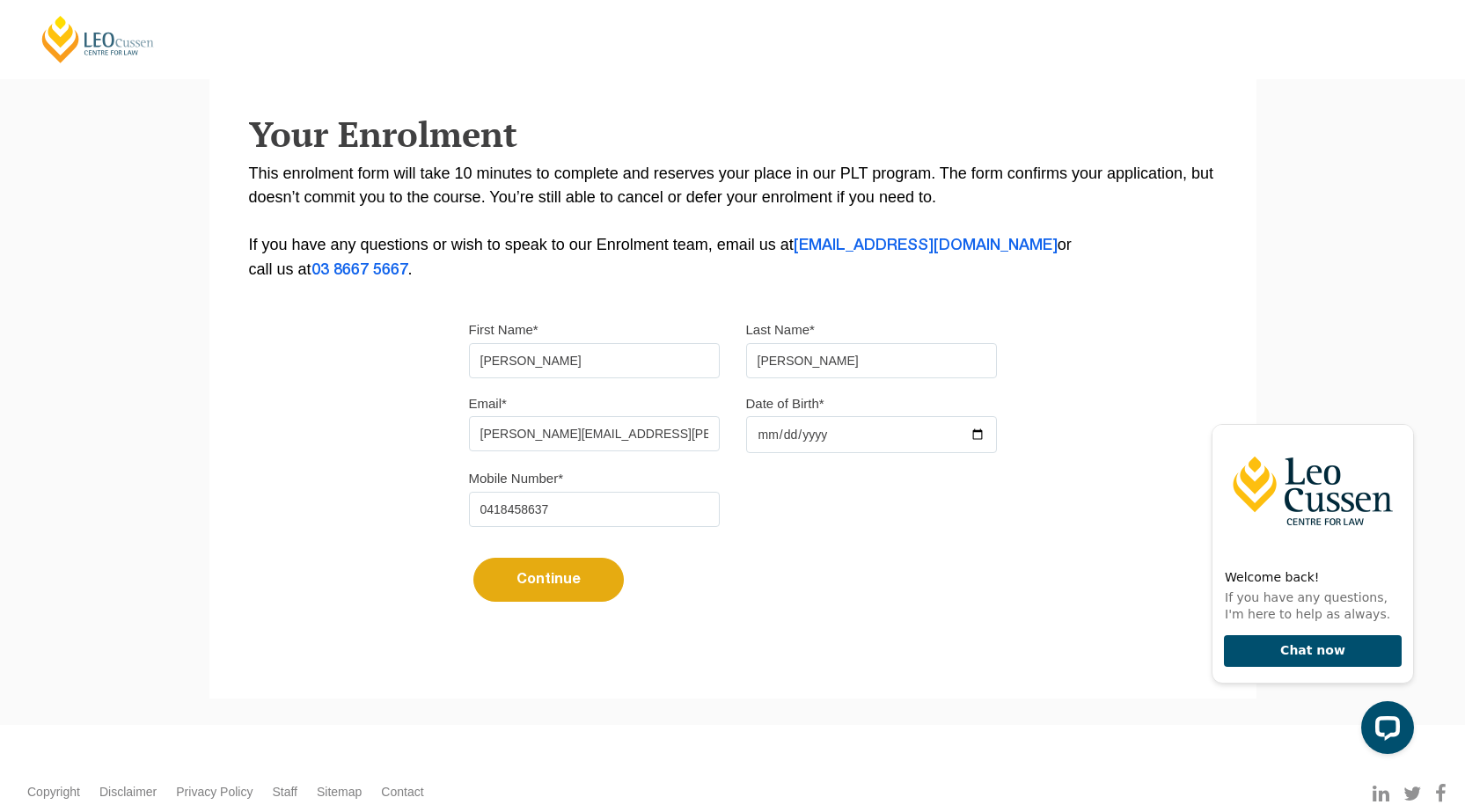
click at [822, 428] on input "Date of Birth*" at bounding box center [871, 434] width 251 height 37
click at [789, 431] on input "Date of Birth*" at bounding box center [871, 434] width 251 height 37
click at [755, 439] on input "Date of Birth*" at bounding box center [871, 434] width 251 height 37
click at [763, 433] on input "Date of Birth*" at bounding box center [871, 434] width 251 height 37
type input "1966-07-31"
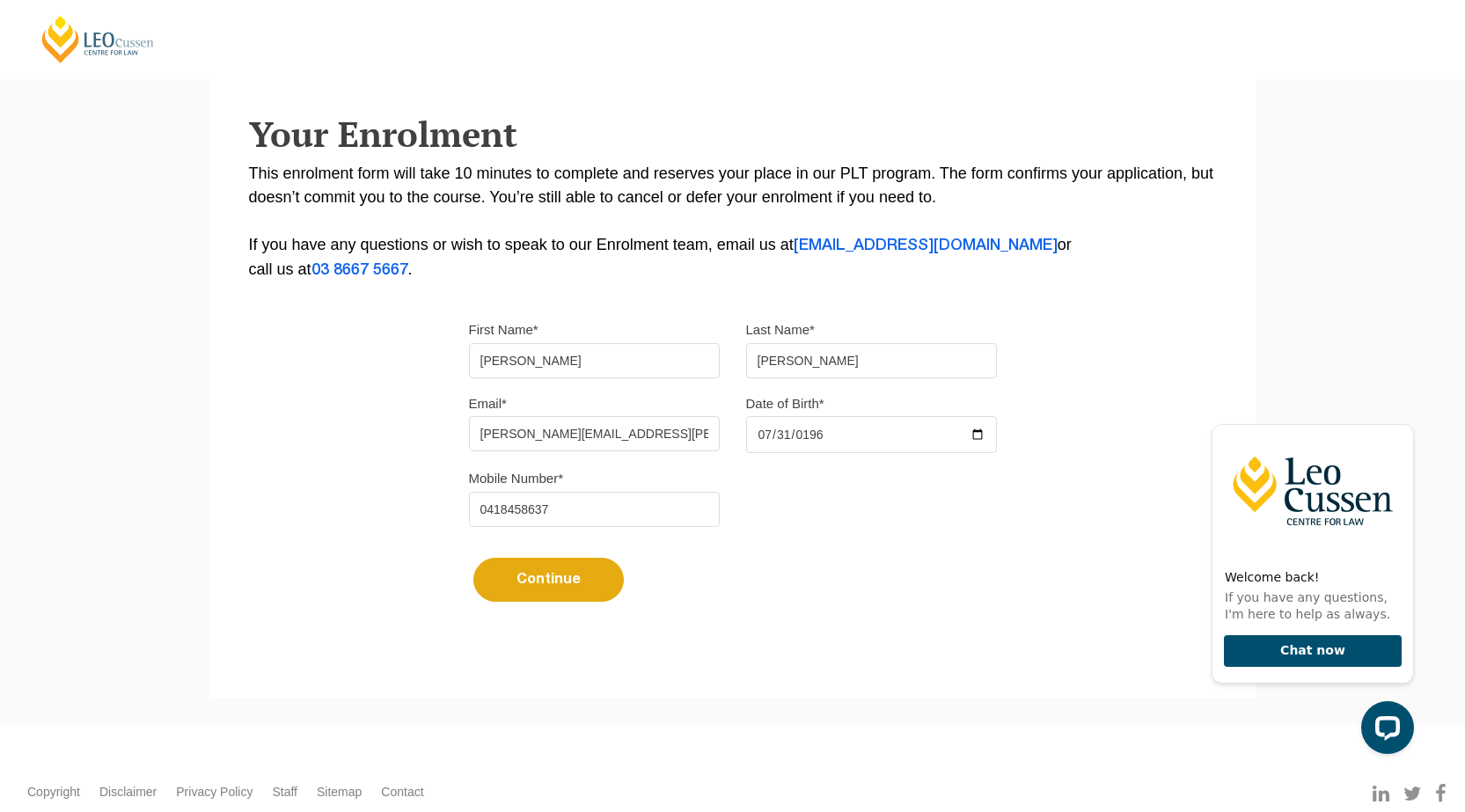
click at [547, 573] on button "Continue" at bounding box center [548, 579] width 150 height 44
select select
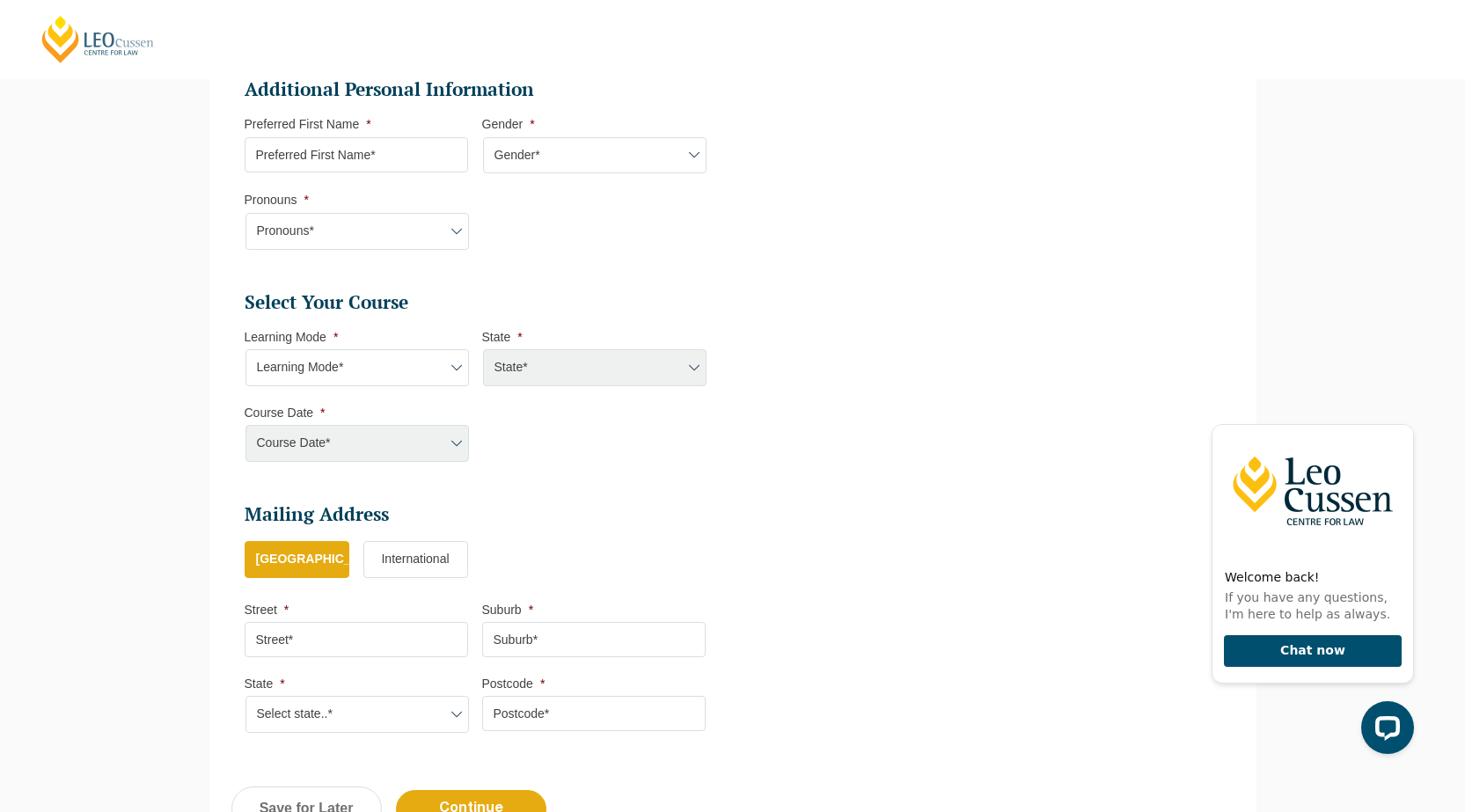
scroll to position [614, 0]
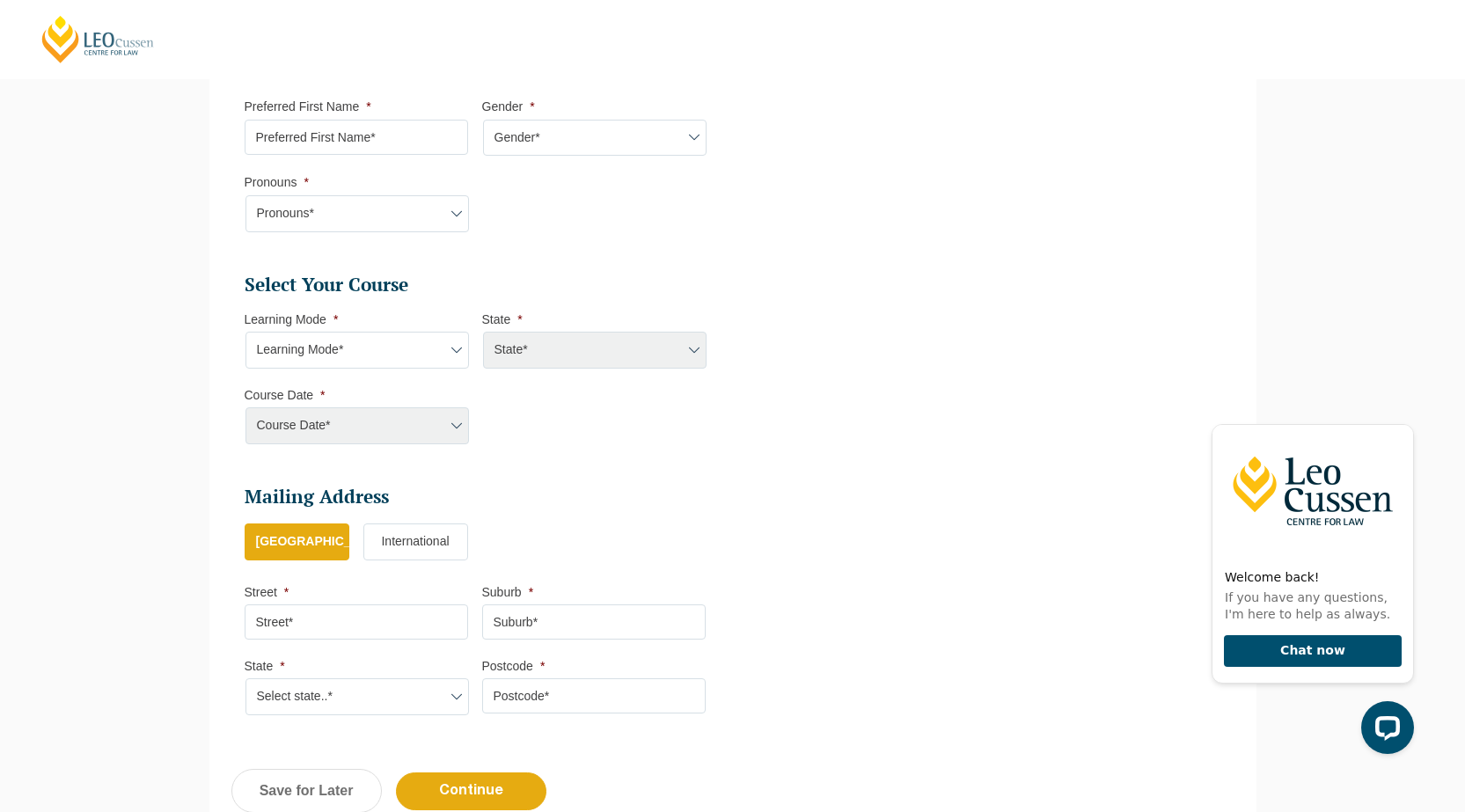
click at [460, 354] on select "Learning Mode* Online Full Time Learning Online Part Time Learning Blended Full…" at bounding box center [357, 350] width 224 height 37
select select "Online Full Time Learning"
click at [246, 332] on select "Learning Mode* Online Full Time Learning Online Part Time Learning Blended Full…" at bounding box center [357, 350] width 224 height 37
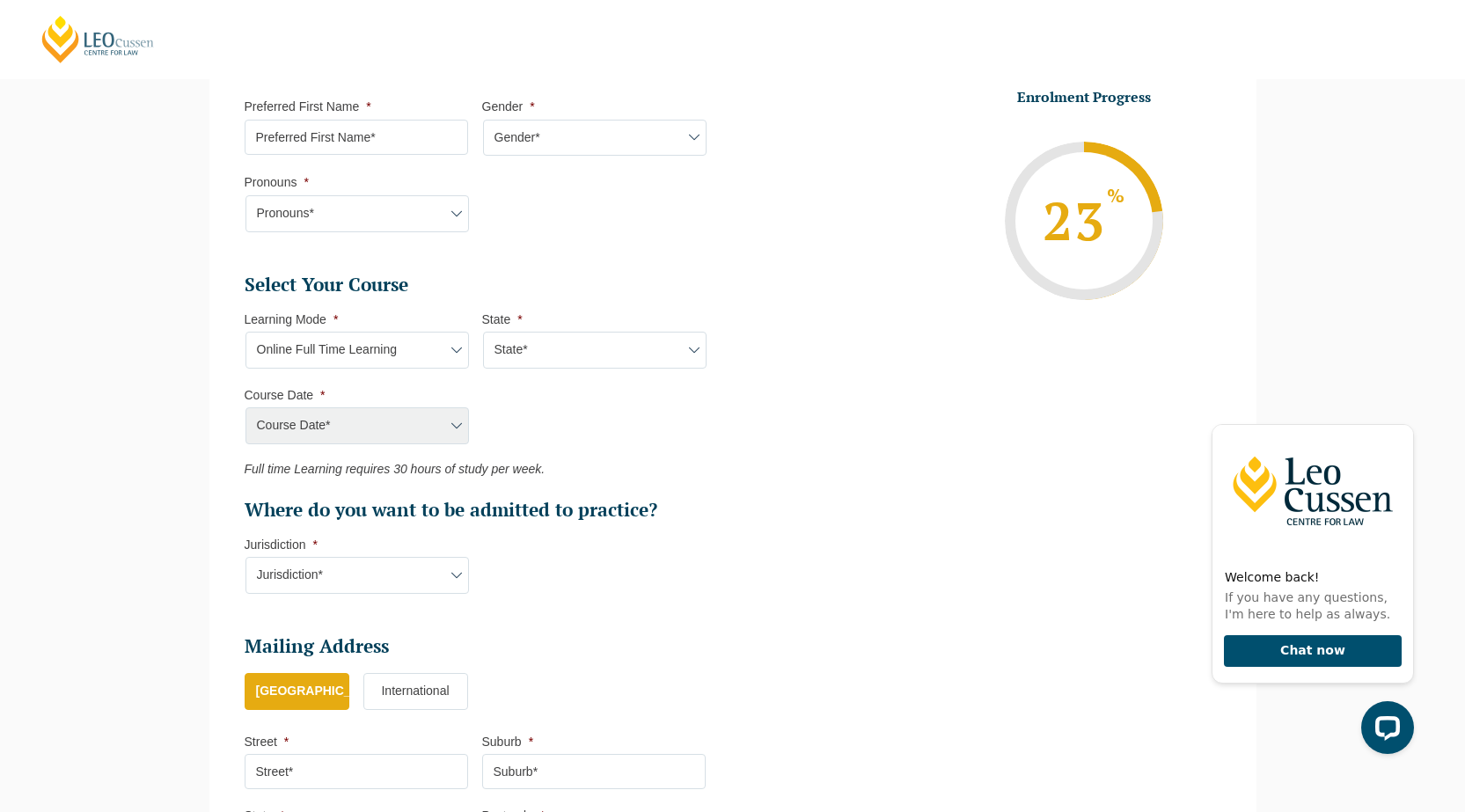
click at [545, 349] on select "State* National (ACT/NSW, VIC, QLD, SA, WA)" at bounding box center [594, 350] width 224 height 37
select select "National (ACT/NSW, VIC, QLD, SA, WA)"
click at [483, 332] on select "State* National (ACT/NSW, VIC, QLD, SA, WA)" at bounding box center [594, 350] width 224 height 37
click at [455, 425] on select "Course Date* September 2025 (22-Sep-2025 to 20-Feb-2026) December 2025 (08-Dec-…" at bounding box center [357, 425] width 224 height 37
select select "June 2026 (22-Jun-2026 to 06-Nov-2026)"
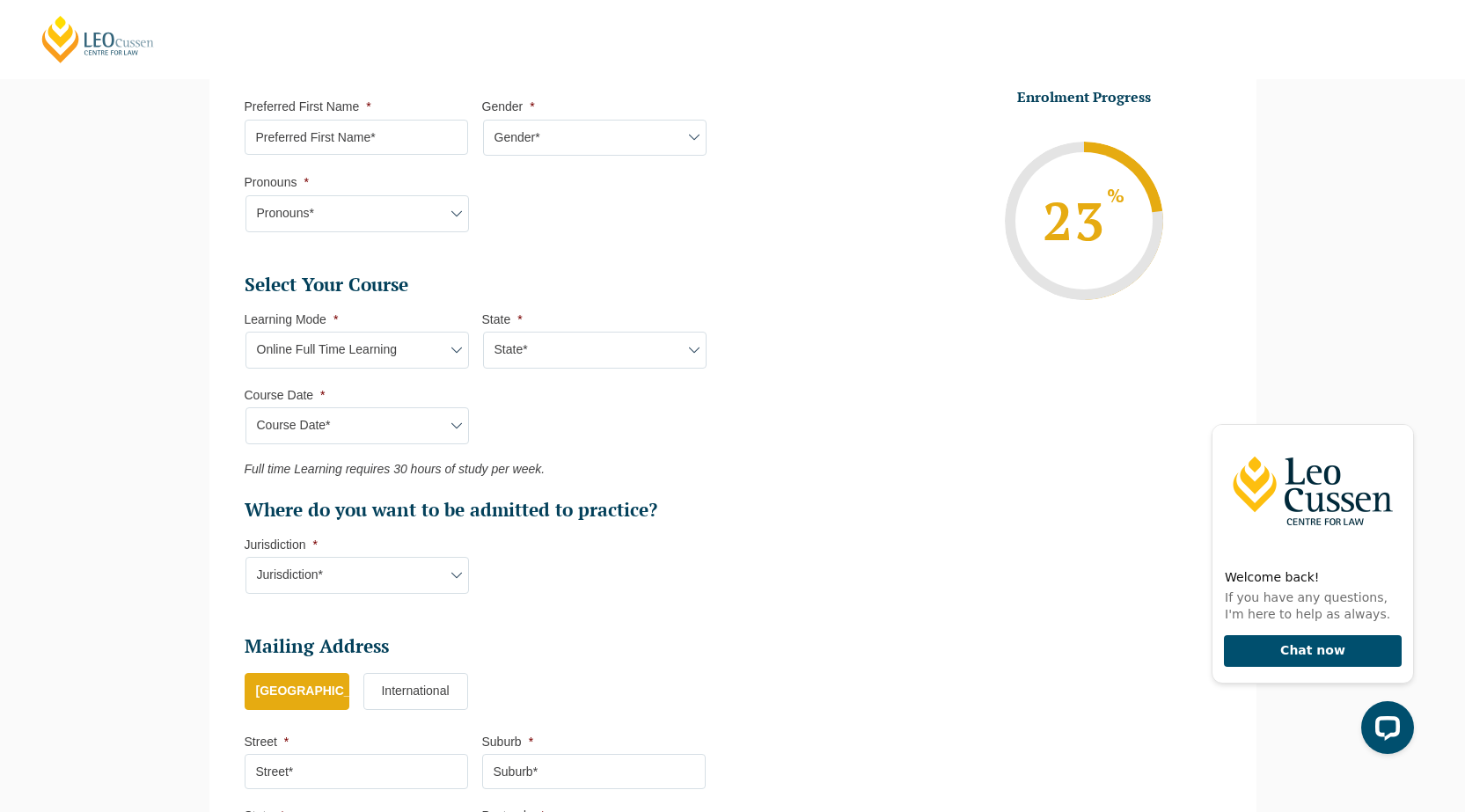
click at [246, 407] on select "Course Date* September 2025 (22-Sep-2025 to 20-Feb-2026) December 2025 (08-Dec-…" at bounding box center [357, 425] width 224 height 37
type input "Intake 07 June 2026 FT"
type input "Practical Legal Training (NAT)"
select select "NAT PLT (JUN) 2026 Full Time Online"
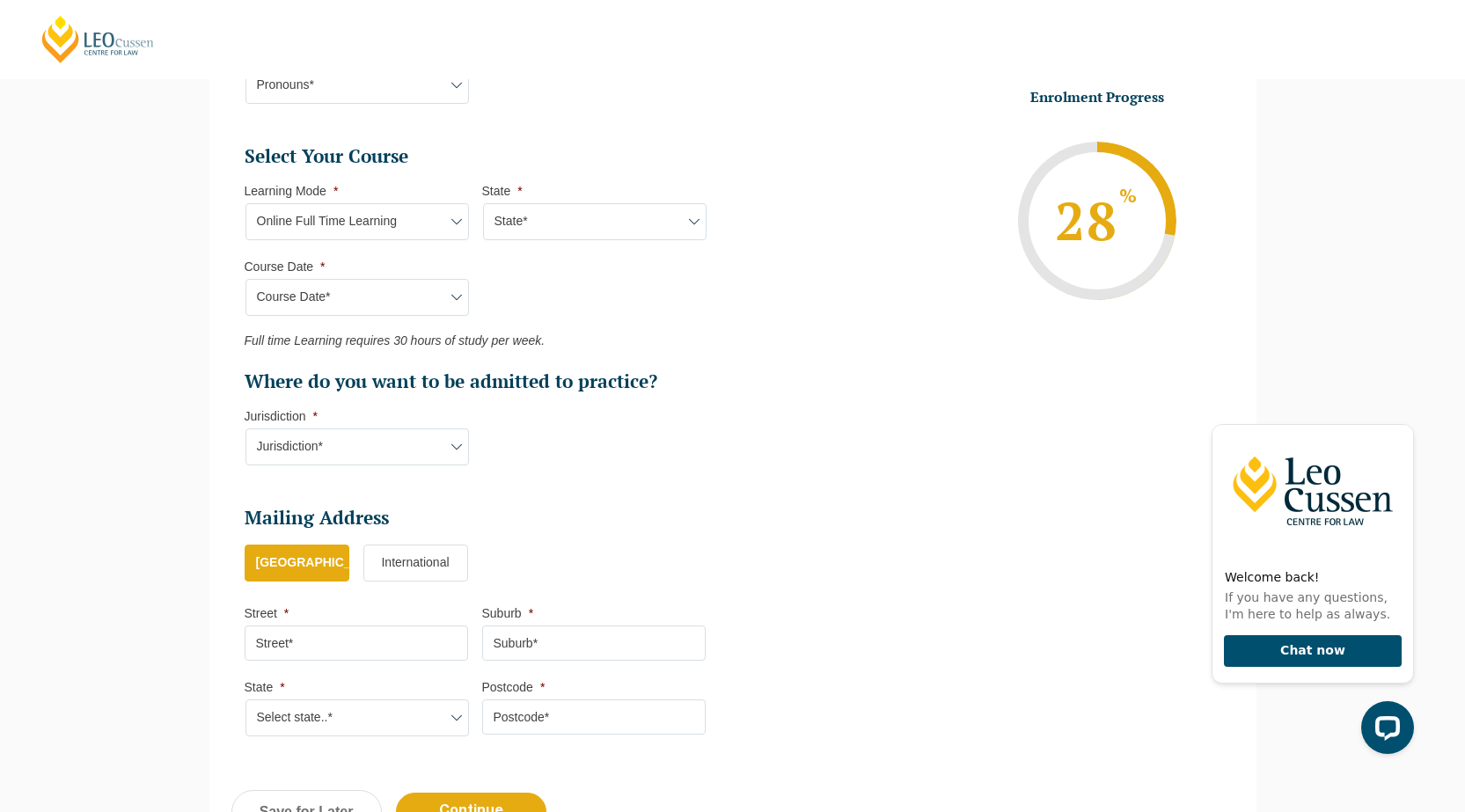
scroll to position [790, 0]
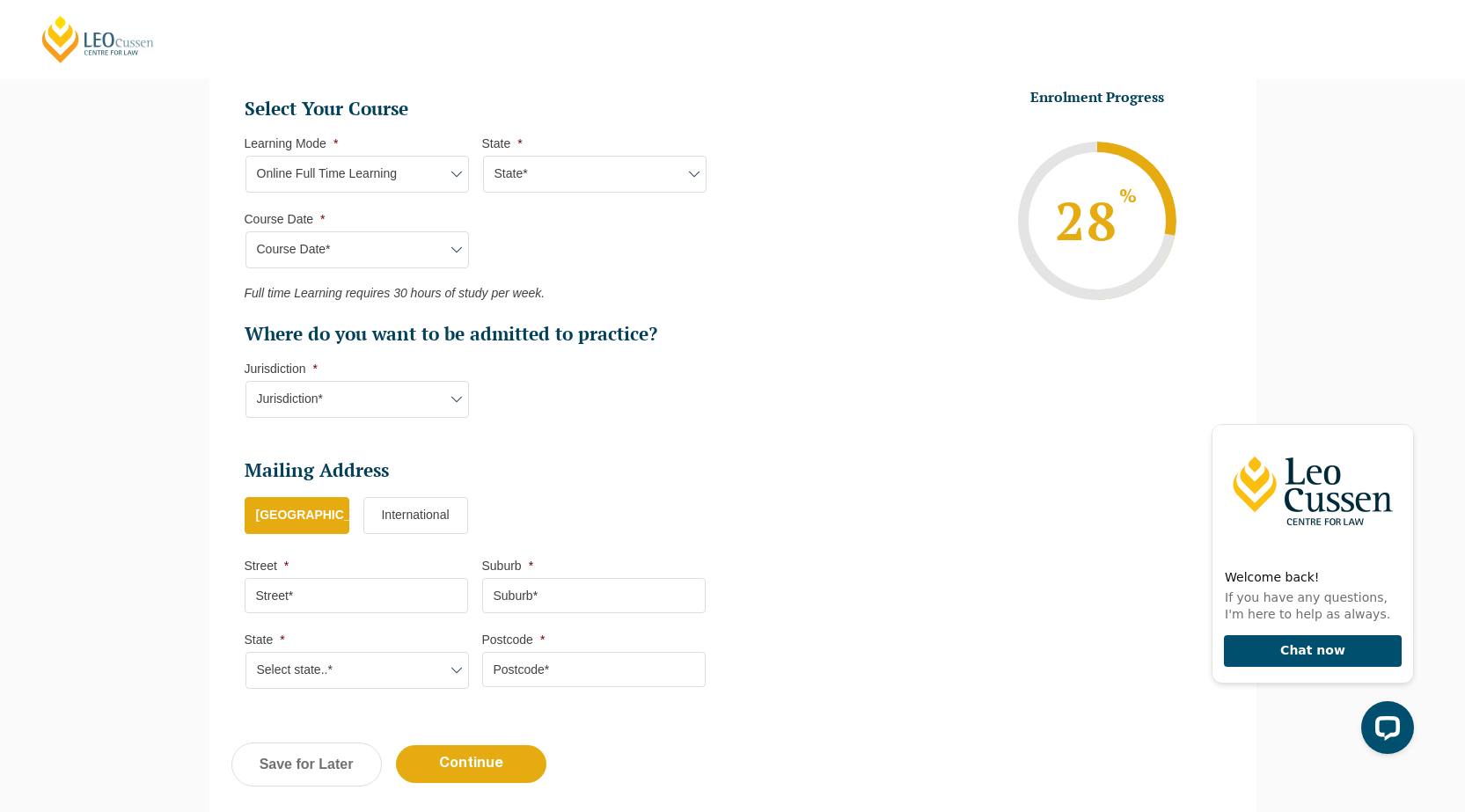
click at [456, 395] on select "Jurisdiction* VIC ACT/NSW SA WA QLD" at bounding box center [357, 399] width 224 height 37
select select "QLD"
click at [246, 381] on select "Jurisdiction* VIC ACT/NSW SA WA QLD" at bounding box center [357, 399] width 224 height 37
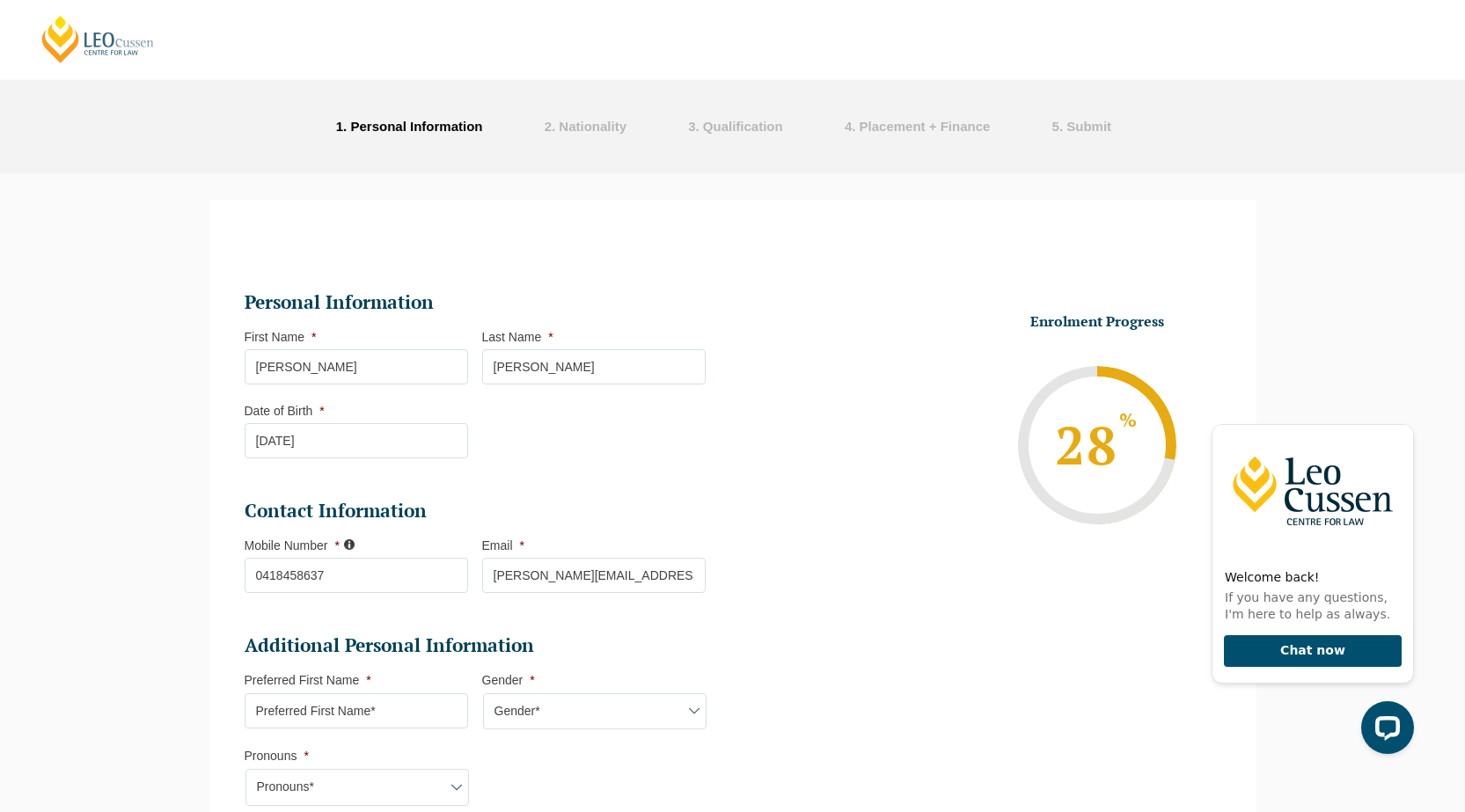
scroll to position [0, 0]
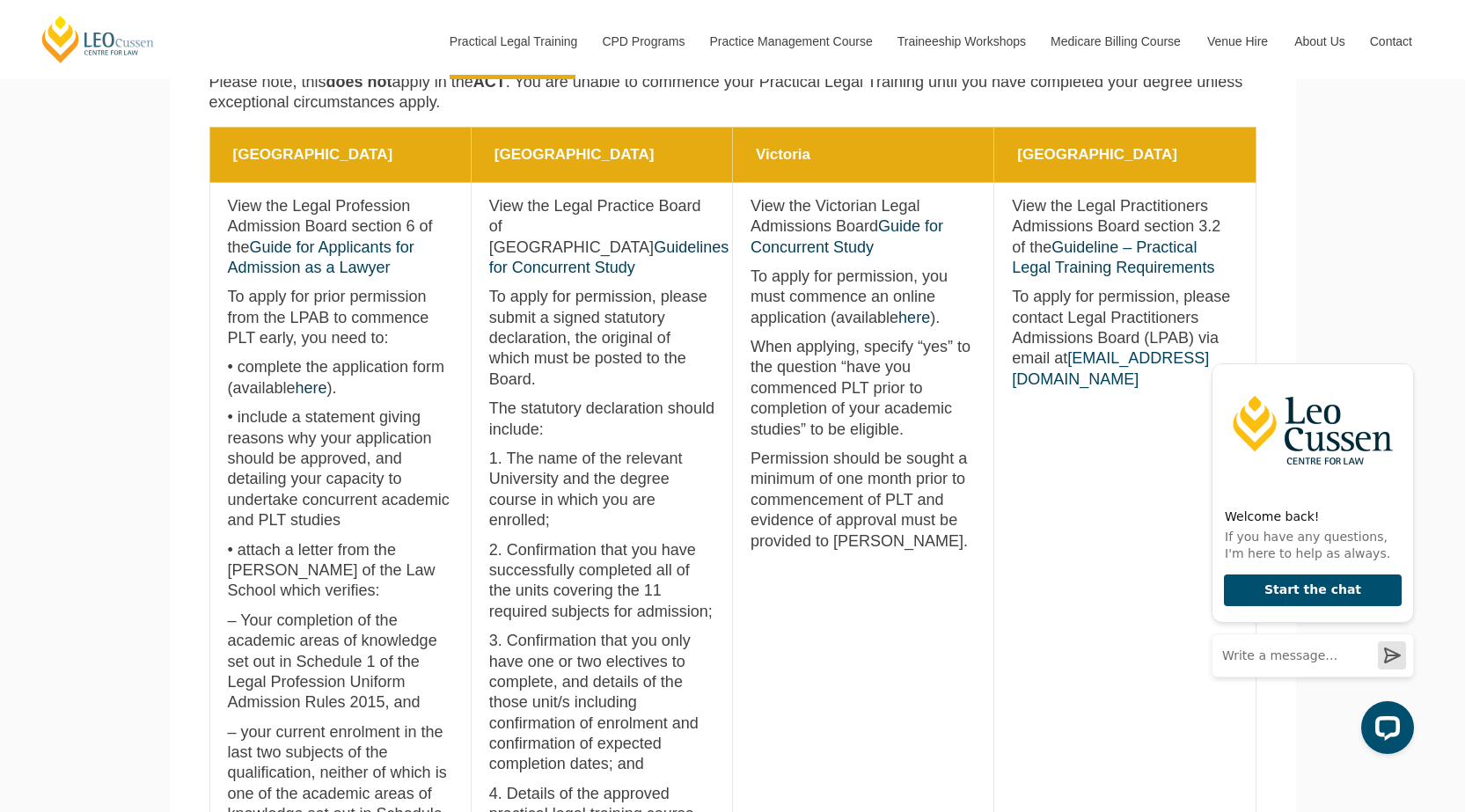
scroll to position [879, 0]
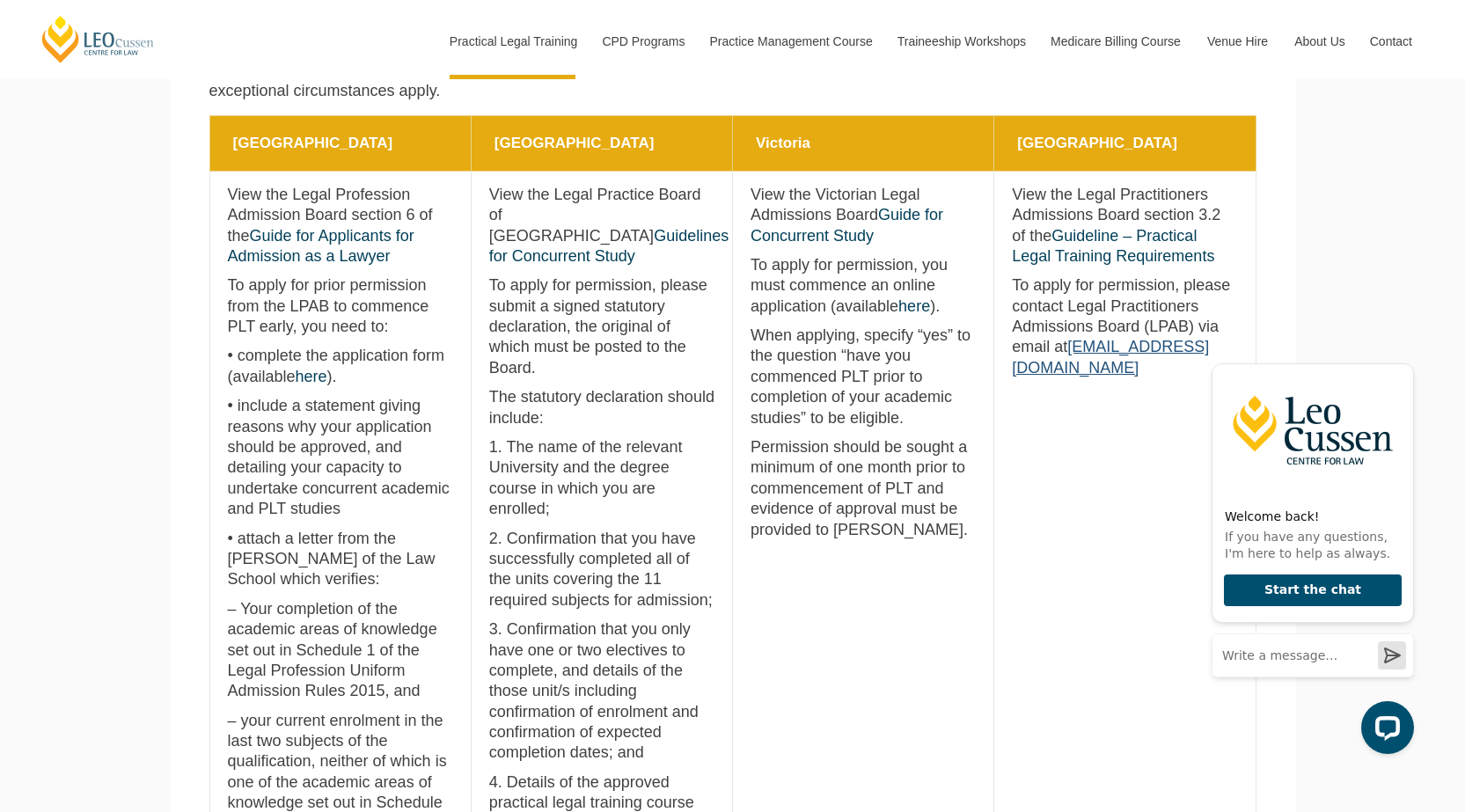
click at [1087, 372] on link "admissions@qls.com.au" at bounding box center [1110, 357] width 197 height 38
click at [1107, 249] on p "View the Legal Practitioners Admissions Board section 3.2 of the Guideline – Pr…" at bounding box center [1124, 226] width 225 height 83
click at [1108, 261] on link "Guideline – Practical Legal Training Requirements" at bounding box center [1112, 245] width 202 height 38
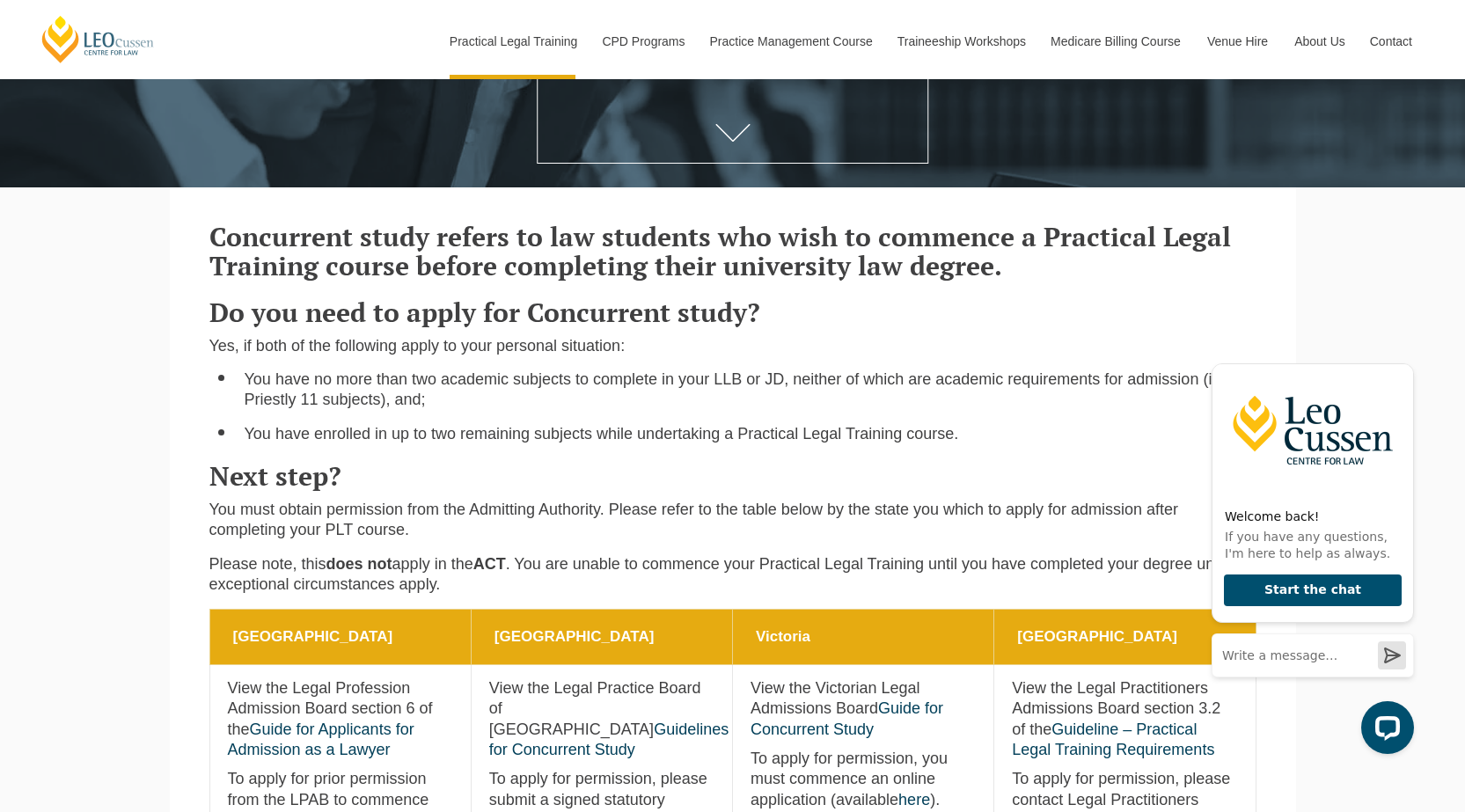
scroll to position [88, 0]
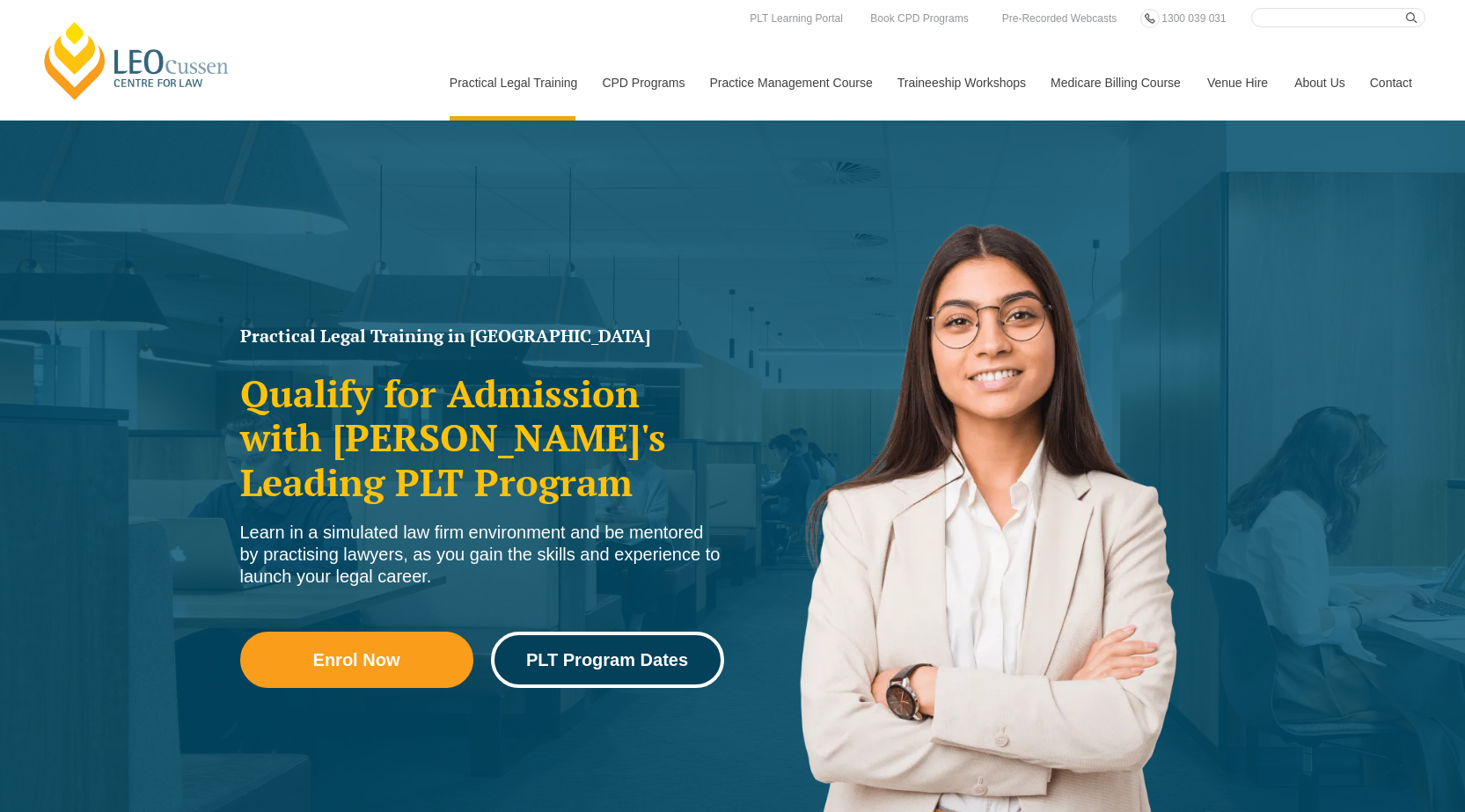
click at [599, 651] on span "PLT Program Dates" at bounding box center [607, 660] width 162 height 18
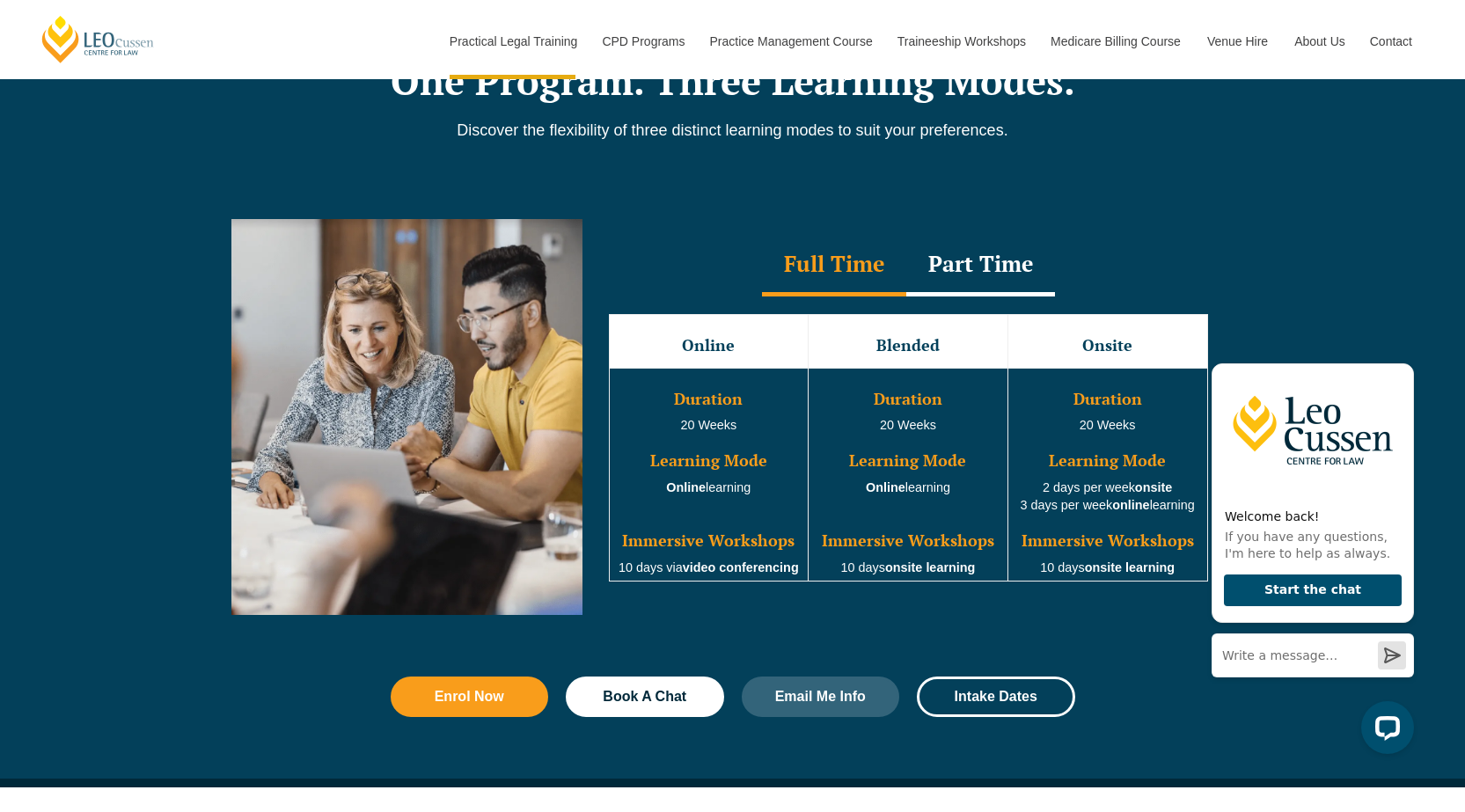
scroll to position [1504, 0]
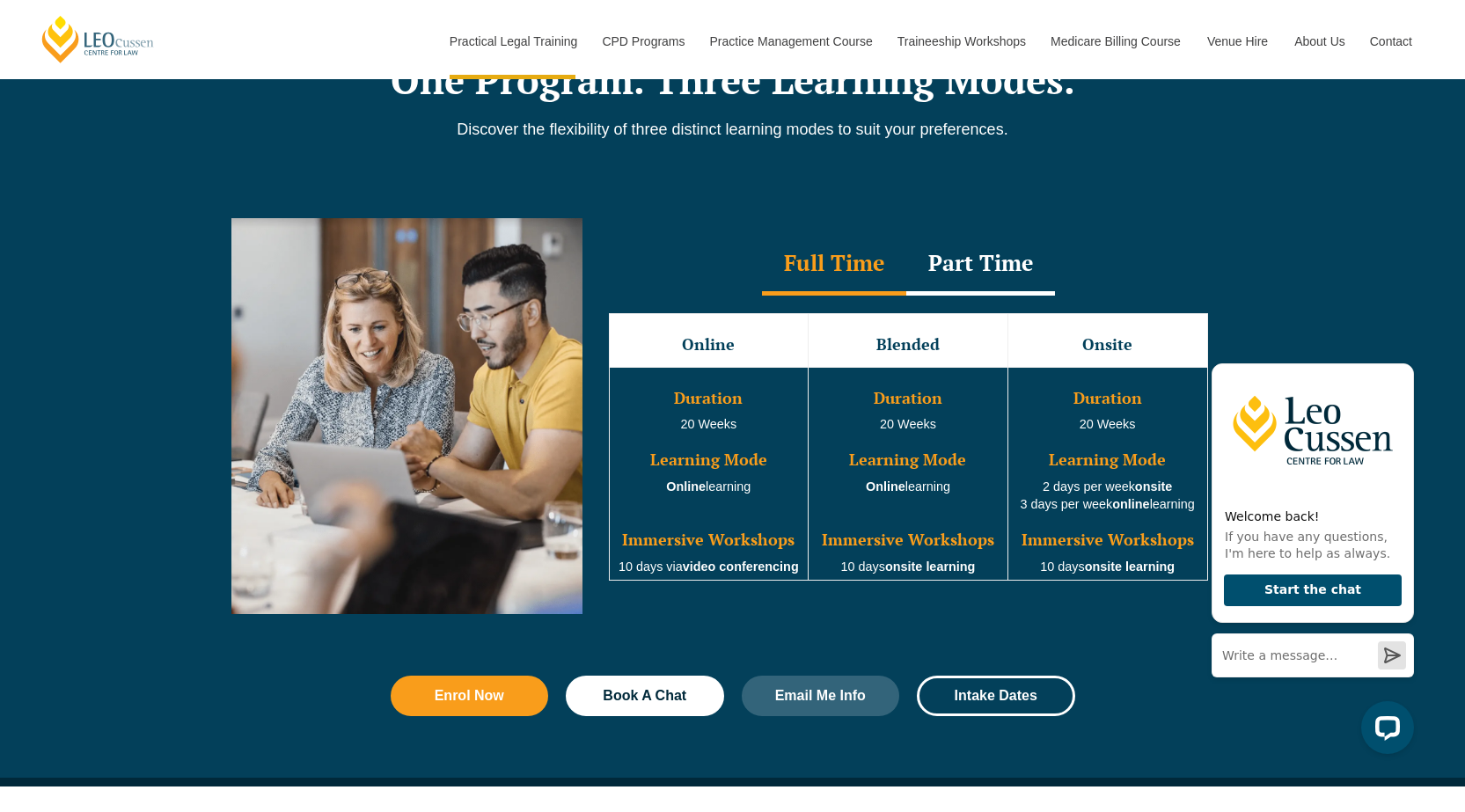
click at [822, 272] on div "Full Time" at bounding box center [834, 264] width 144 height 61
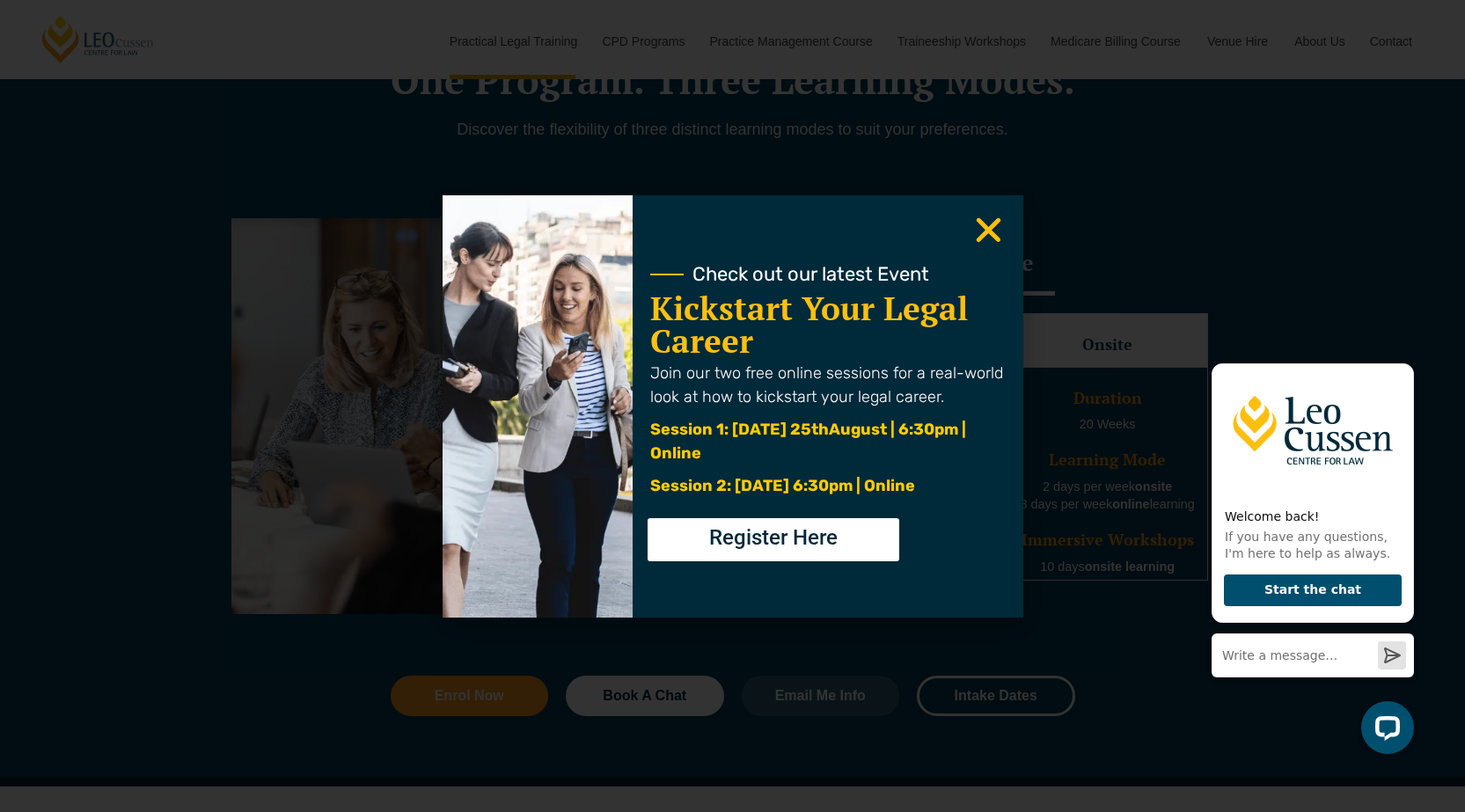
click at [986, 228] on use "Close" at bounding box center [987, 229] width 24 height 24
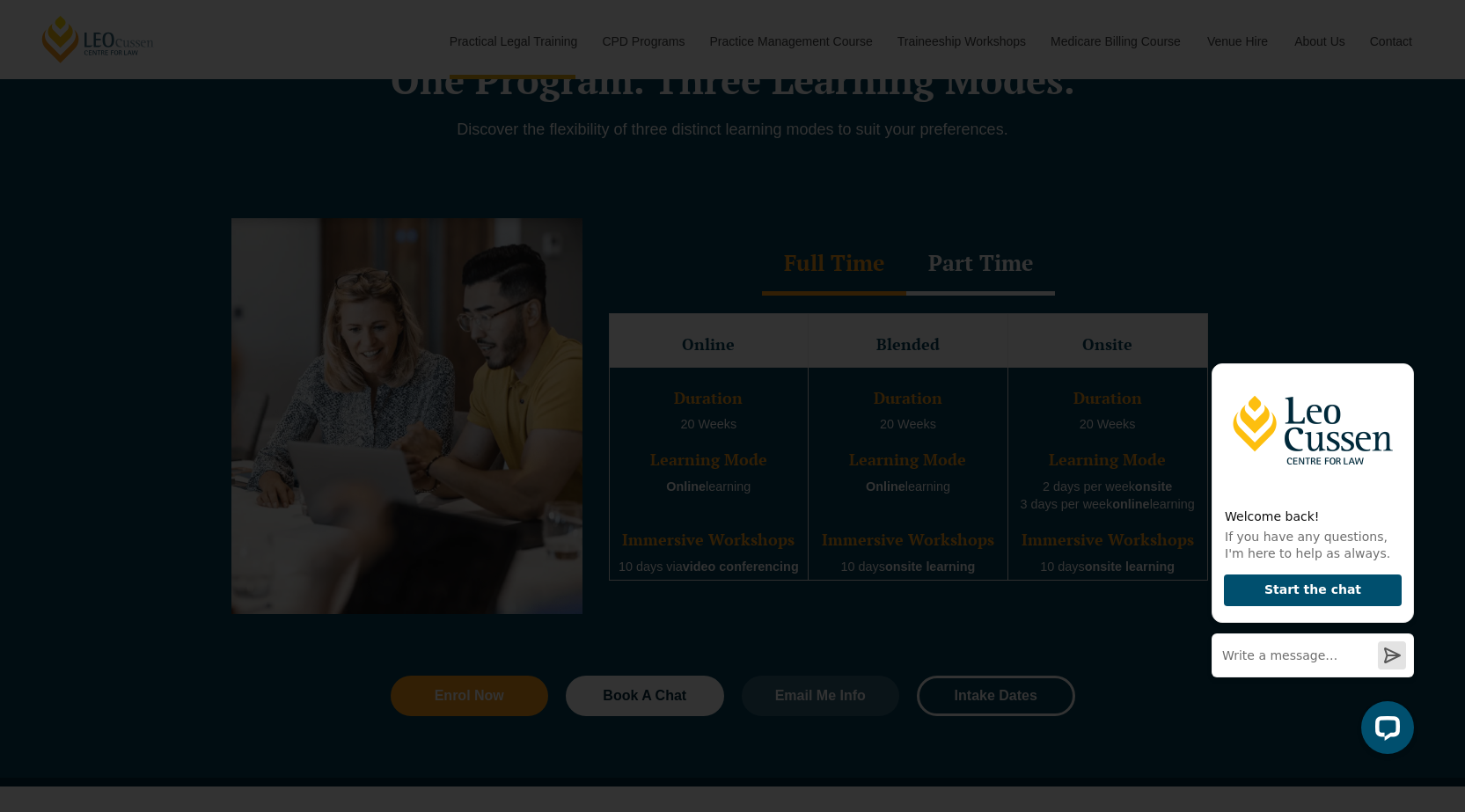
click at [987, 228] on use "Close" at bounding box center [987, 229] width 24 height 24
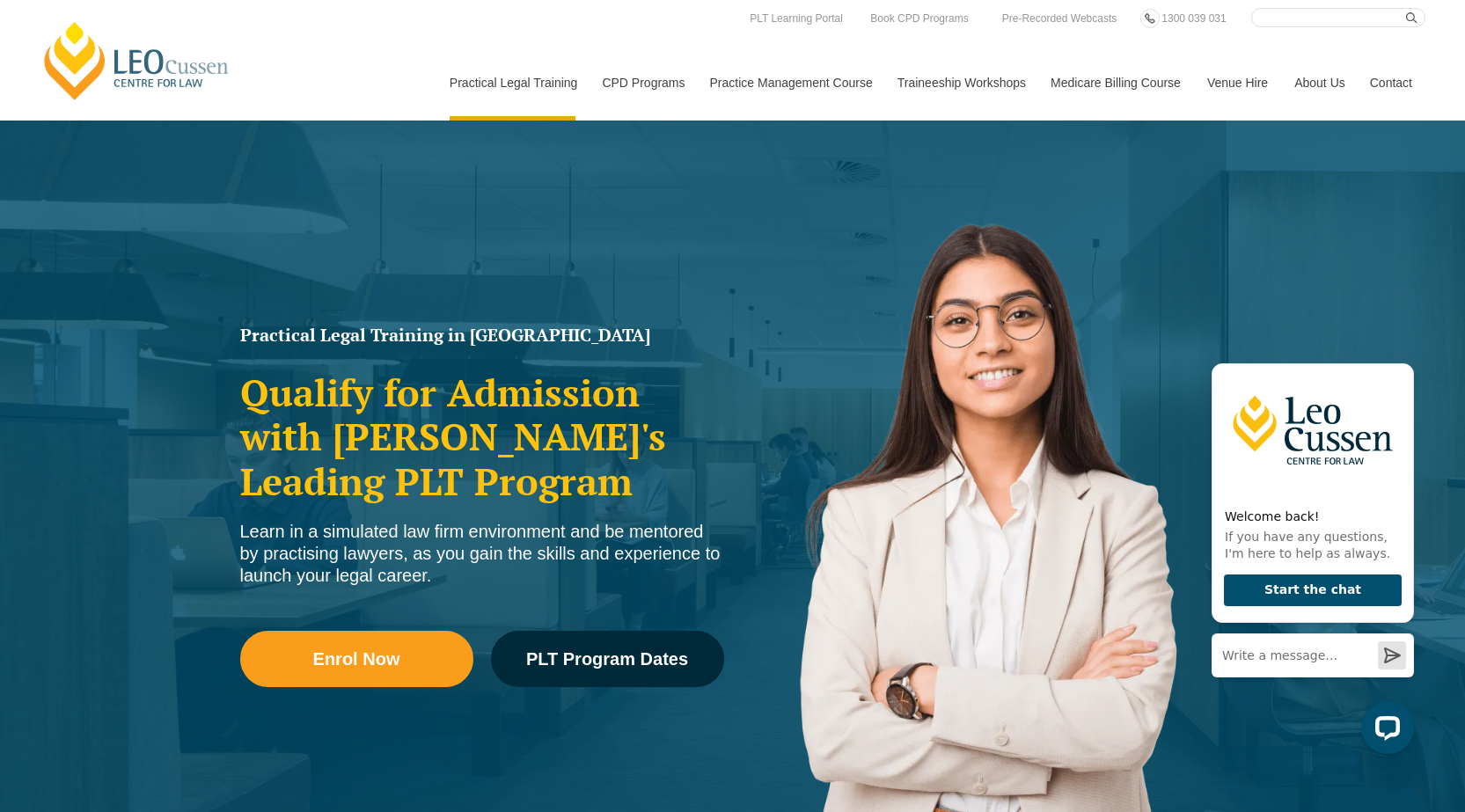
scroll to position [0, 0]
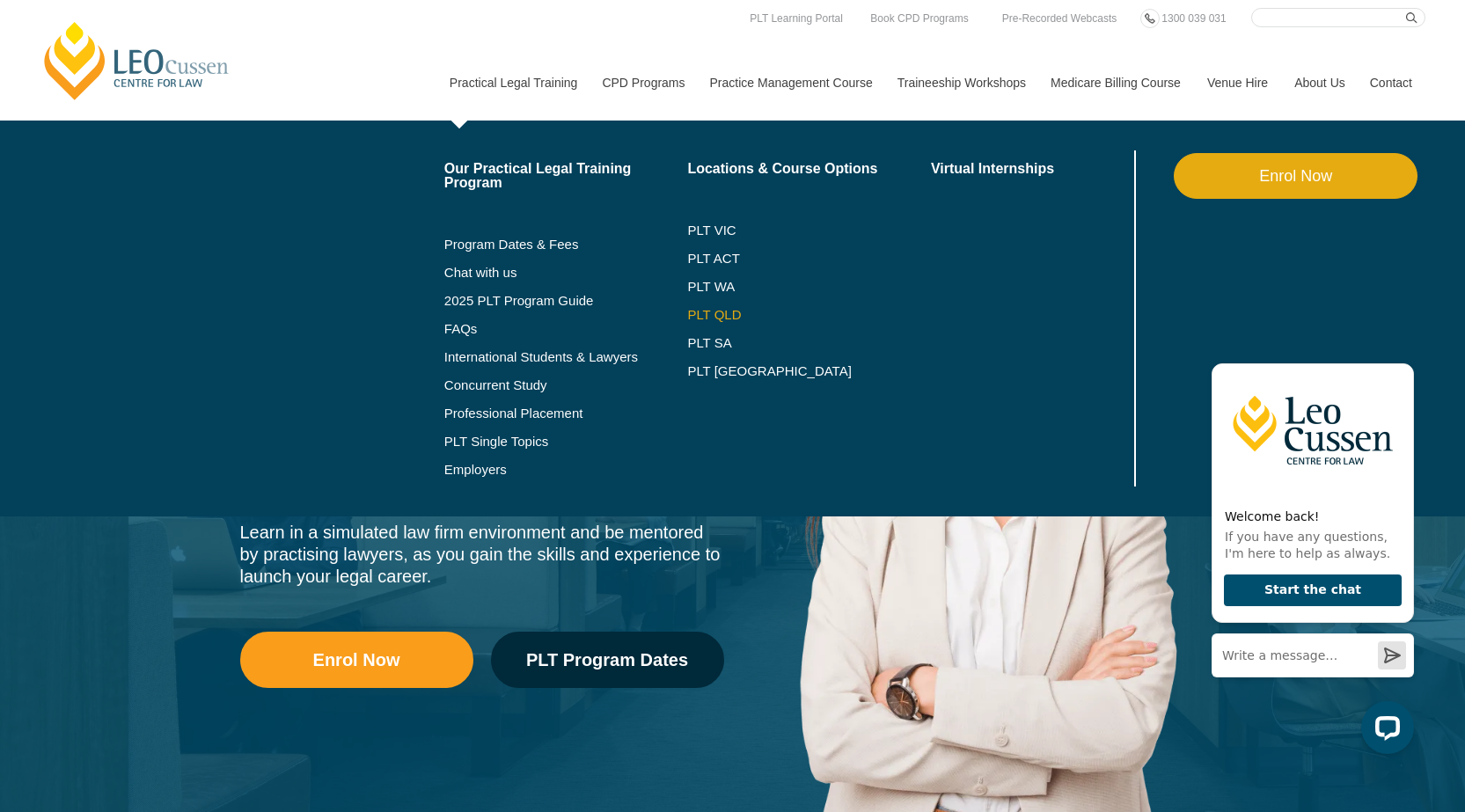
click at [714, 318] on link "PLT QLD" at bounding box center [808, 315] width 244 height 14
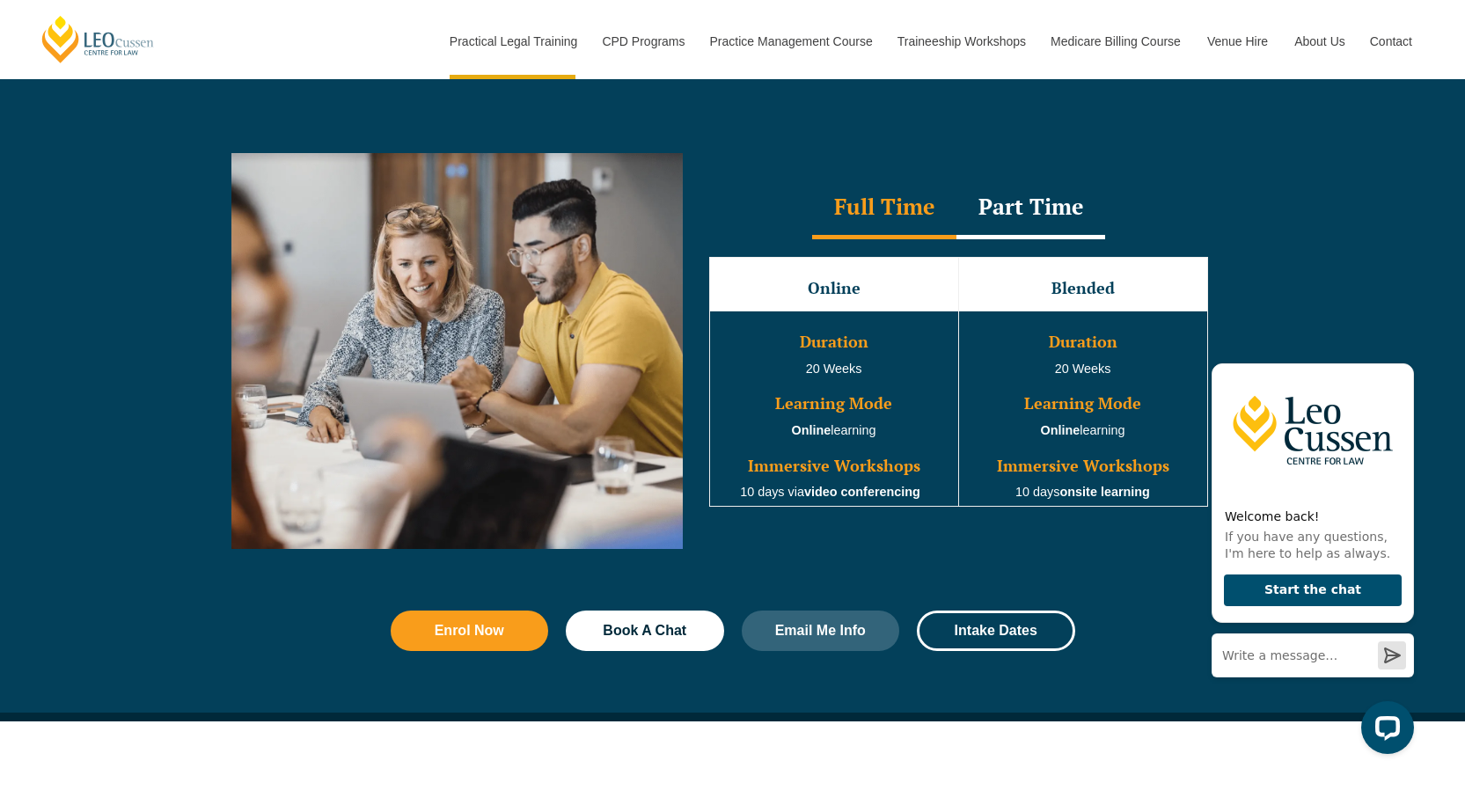
scroll to position [1584, 0]
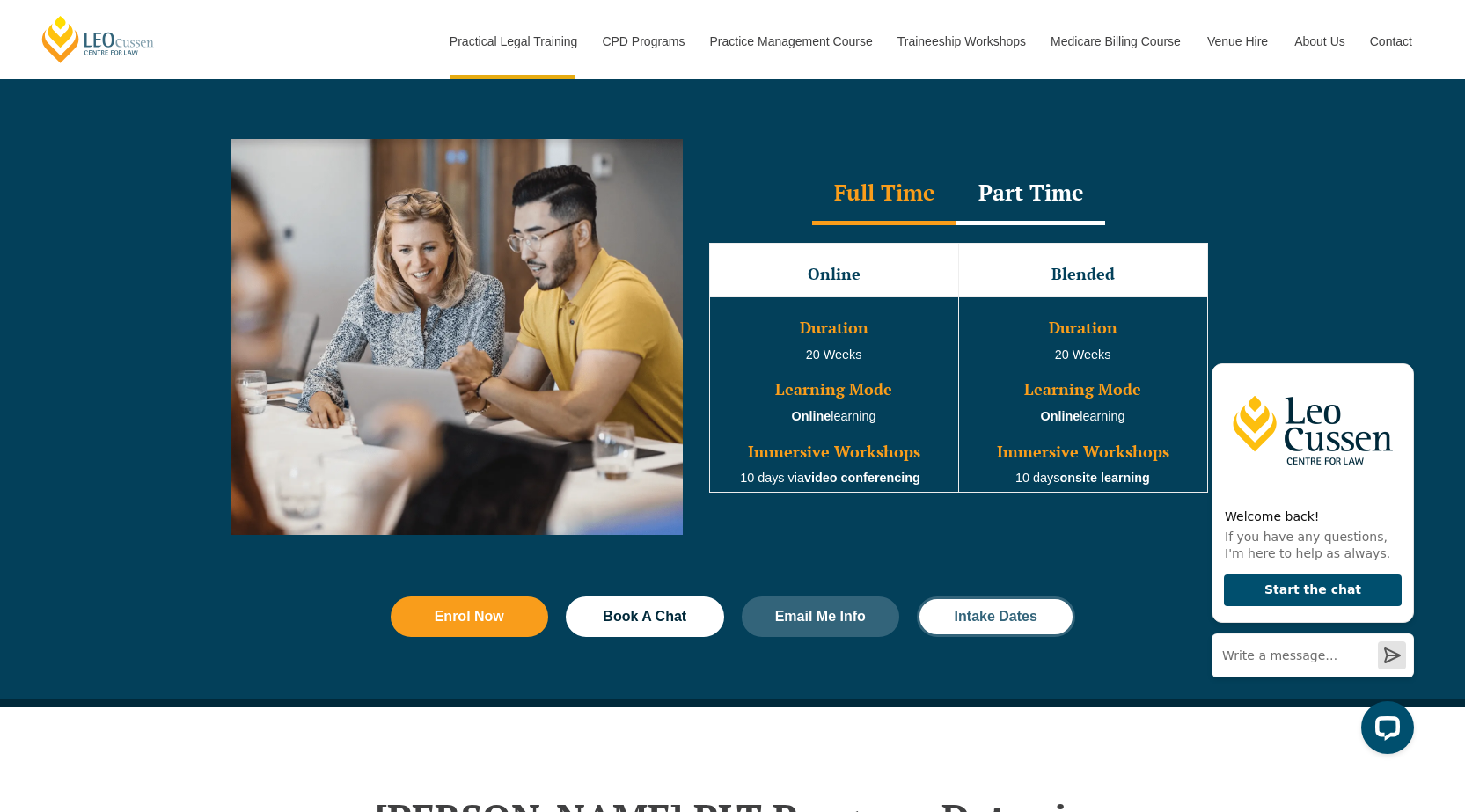
click at [986, 619] on span "Intake Dates" at bounding box center [996, 617] width 83 height 14
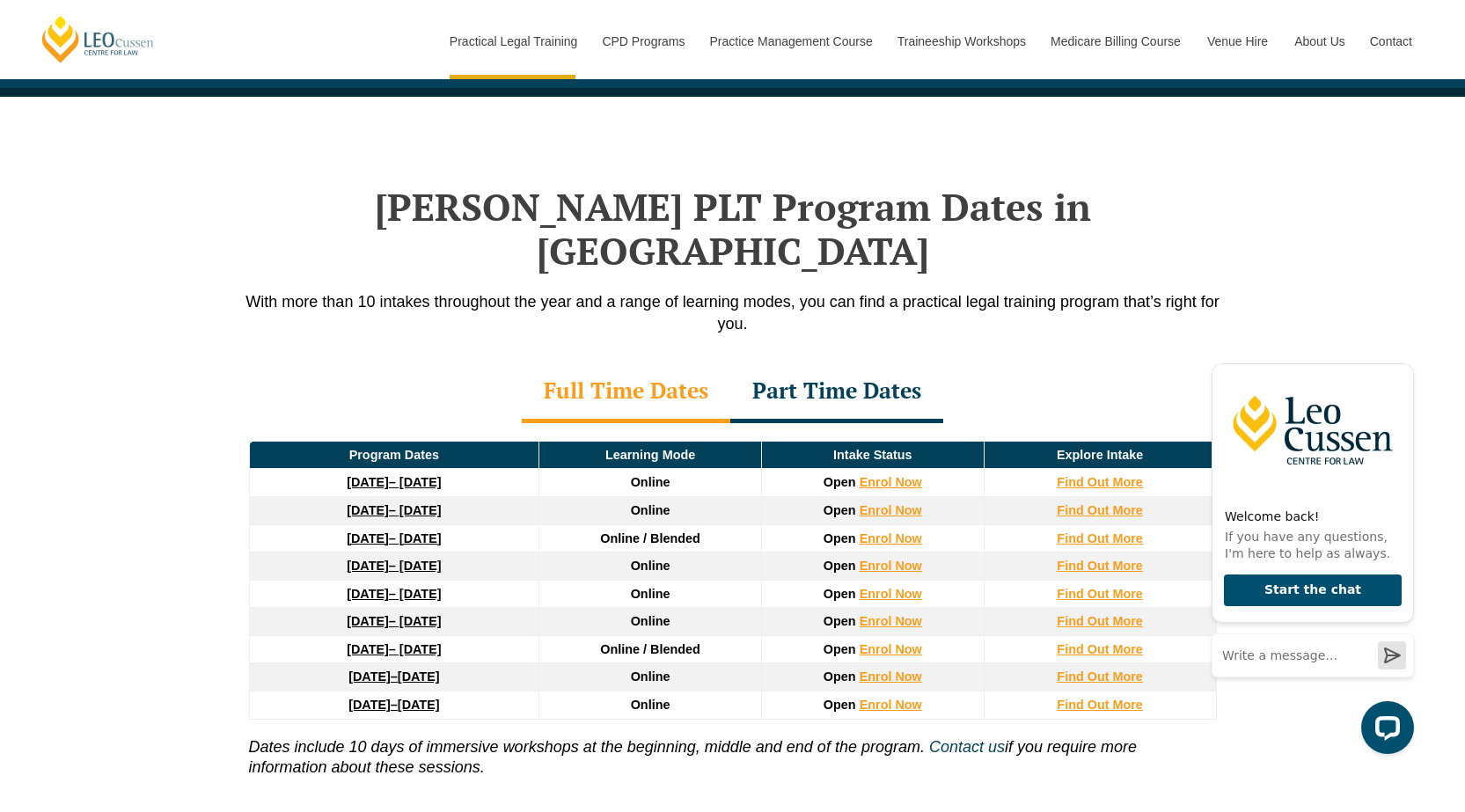
scroll to position [2297, 0]
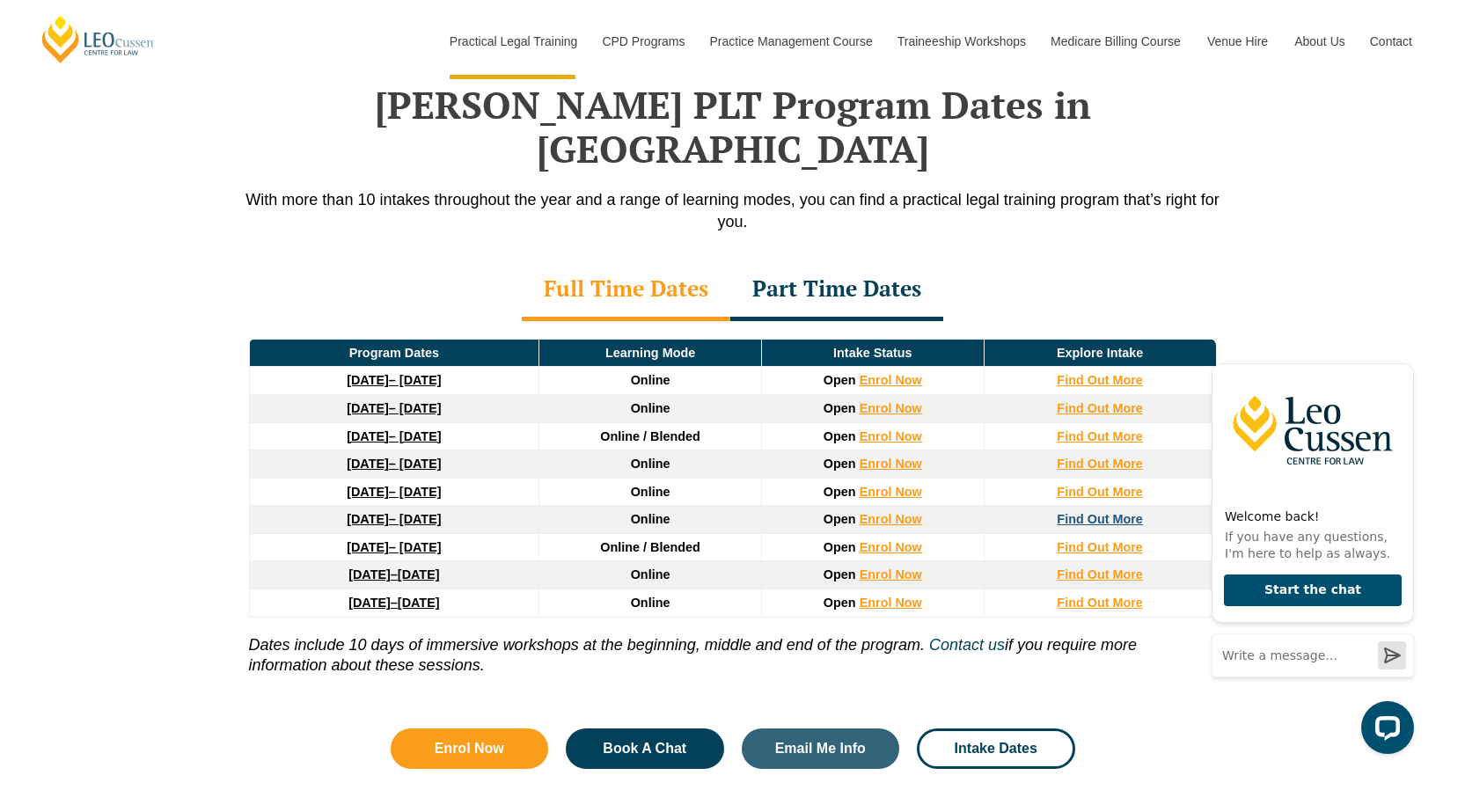
click at [1096, 512] on strong "Find Out More" at bounding box center [1100, 519] width 86 height 14
